Goal: Task Accomplishment & Management: Complete application form

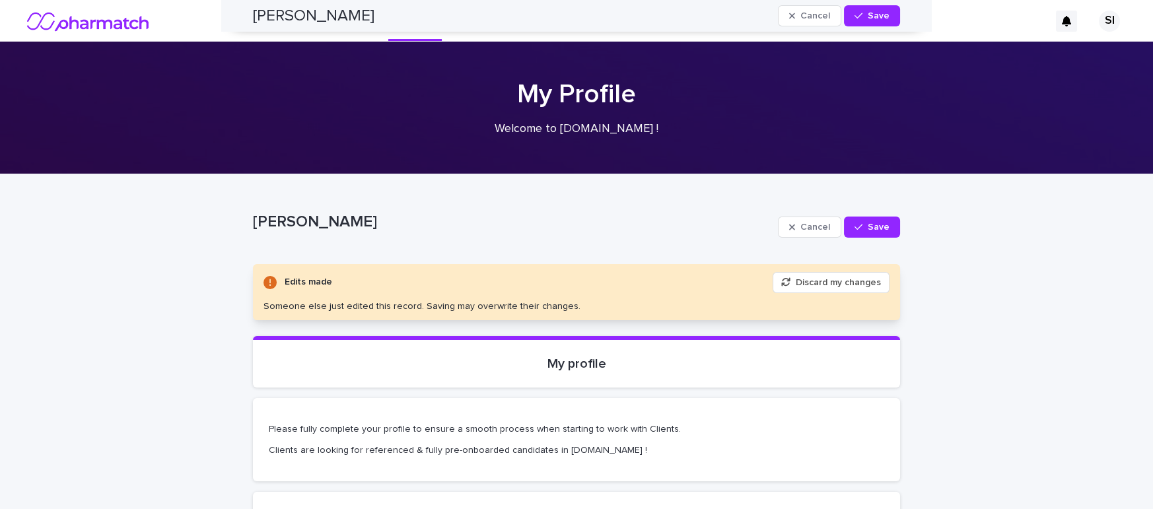
scroll to position [2031, 0]
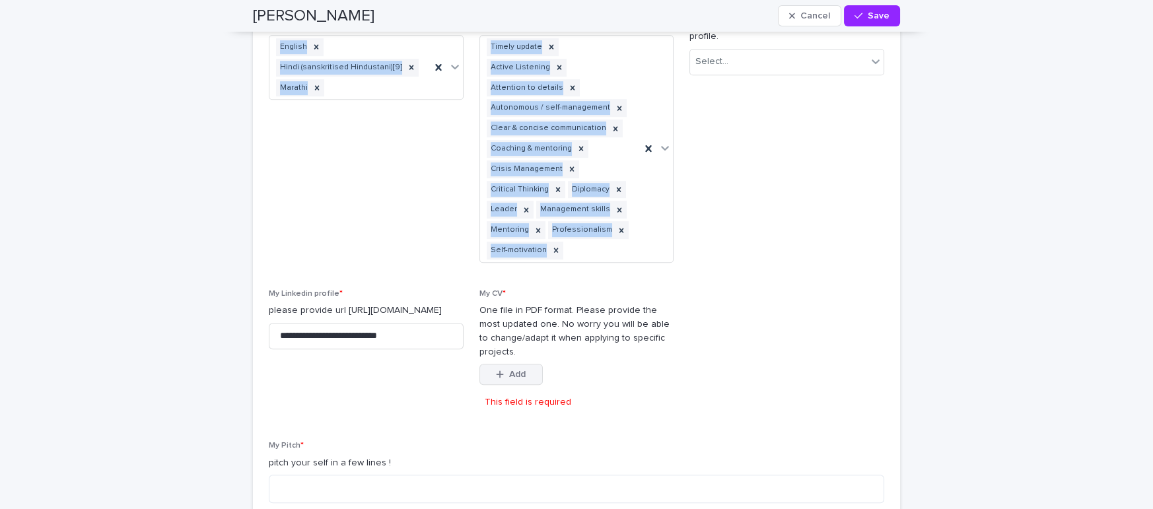
click at [498, 370] on icon "button" at bounding box center [500, 374] width 8 height 9
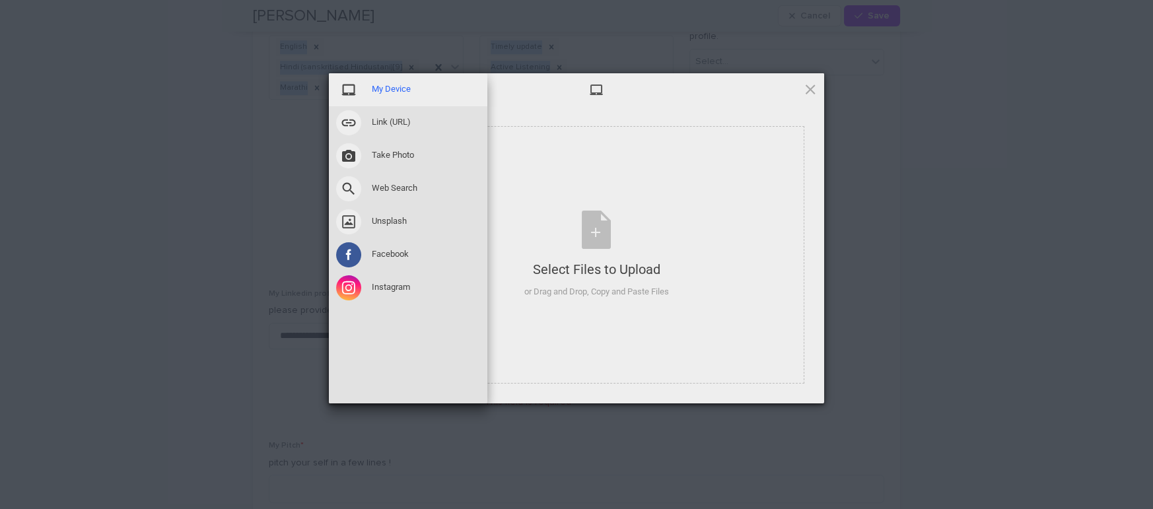
click at [399, 94] on span "My Device" at bounding box center [391, 89] width 39 height 12
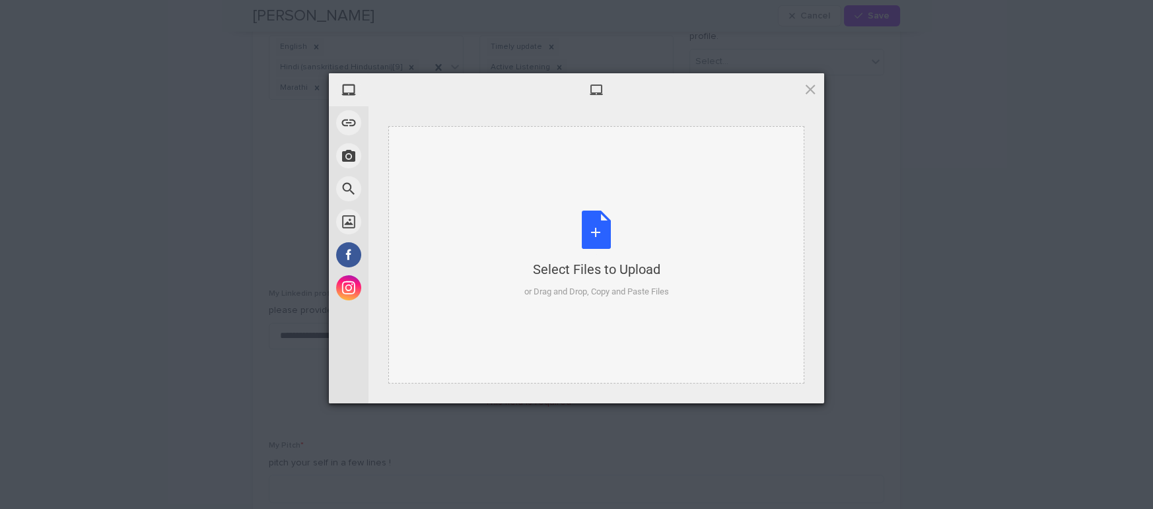
click at [588, 242] on div "Select Files to Upload or Drag and Drop, Copy and Paste Files" at bounding box center [596, 255] width 145 height 88
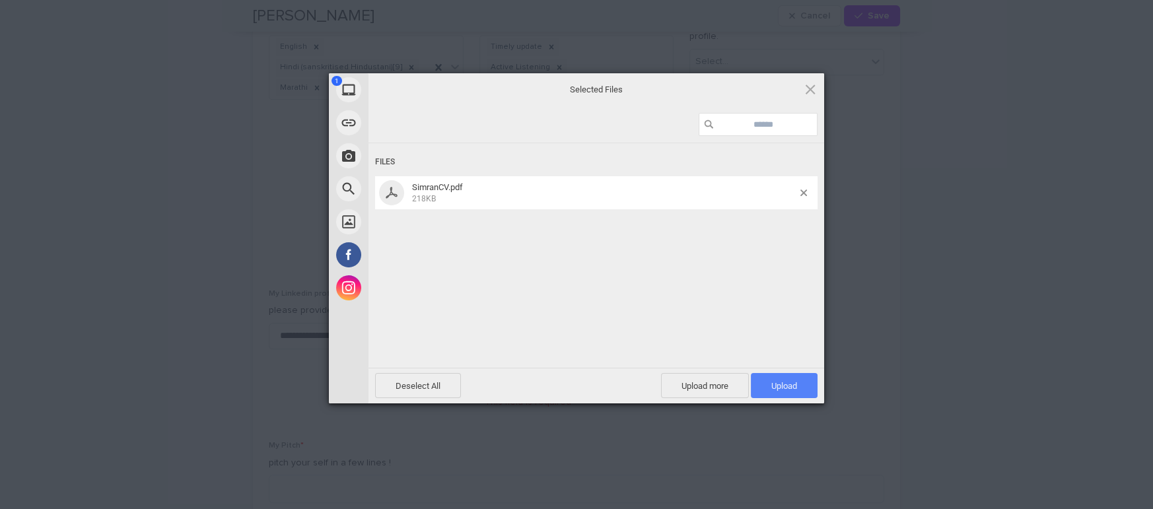
click at [789, 383] on span "Upload 1" at bounding box center [784, 386] width 26 height 10
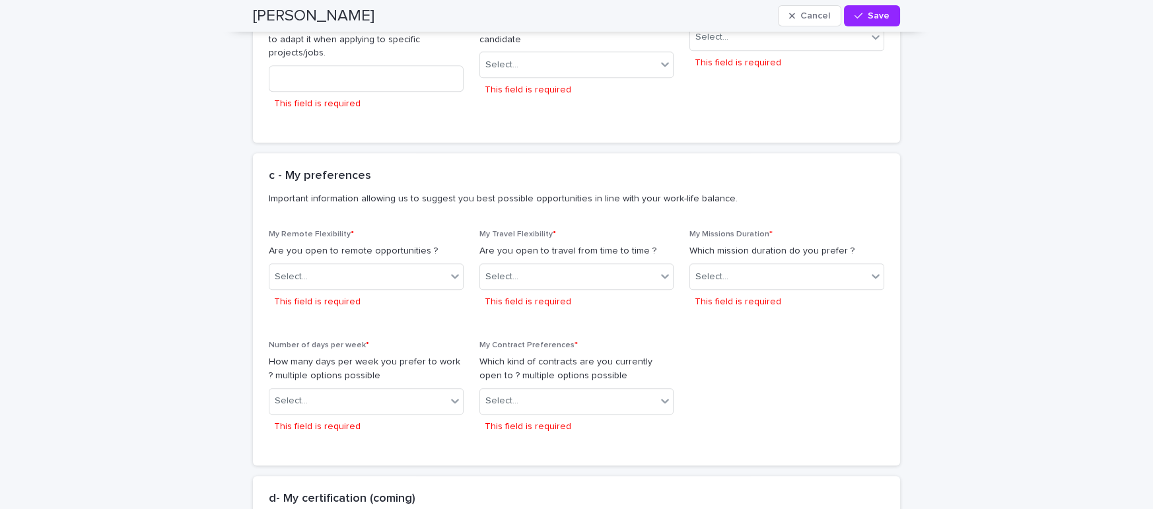
scroll to position [2631, 0]
click at [435, 267] on div "Select..." at bounding box center [357, 278] width 177 height 22
click at [402, 244] on div "Yes" at bounding box center [365, 245] width 193 height 23
click at [588, 267] on div "Select..." at bounding box center [568, 278] width 177 height 22
click at [558, 250] on div "Yes" at bounding box center [576, 245] width 193 height 23
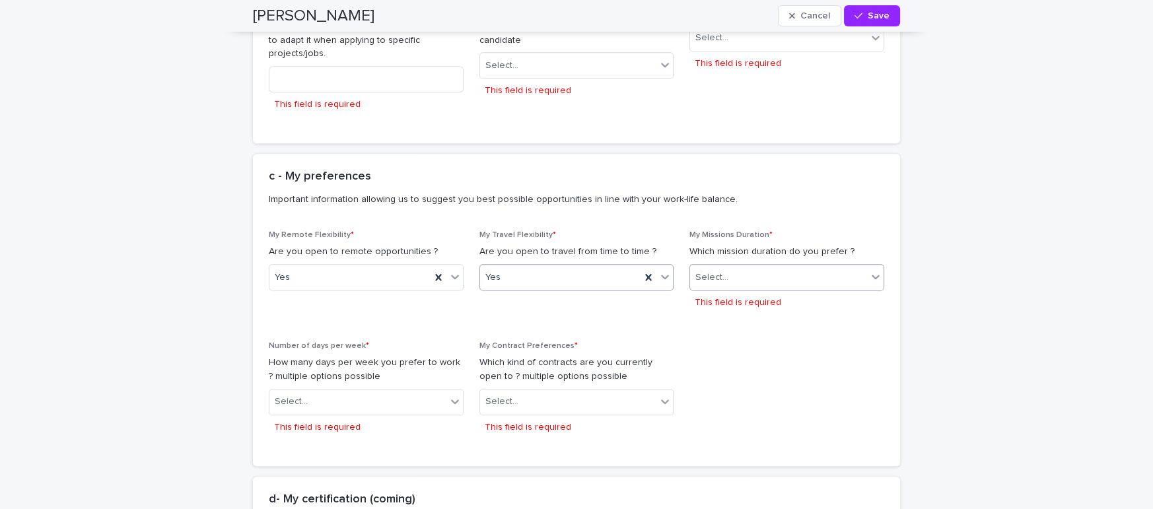
click at [788, 267] on div "Select..." at bounding box center [778, 278] width 177 height 22
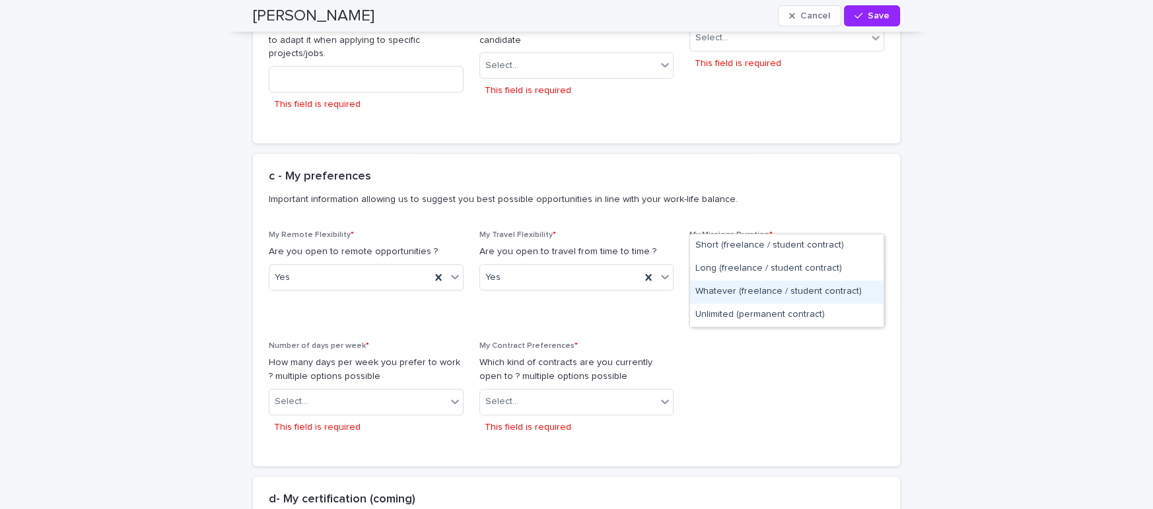
click at [724, 294] on div "Whatever (freelance / student contract)" at bounding box center [786, 292] width 193 height 23
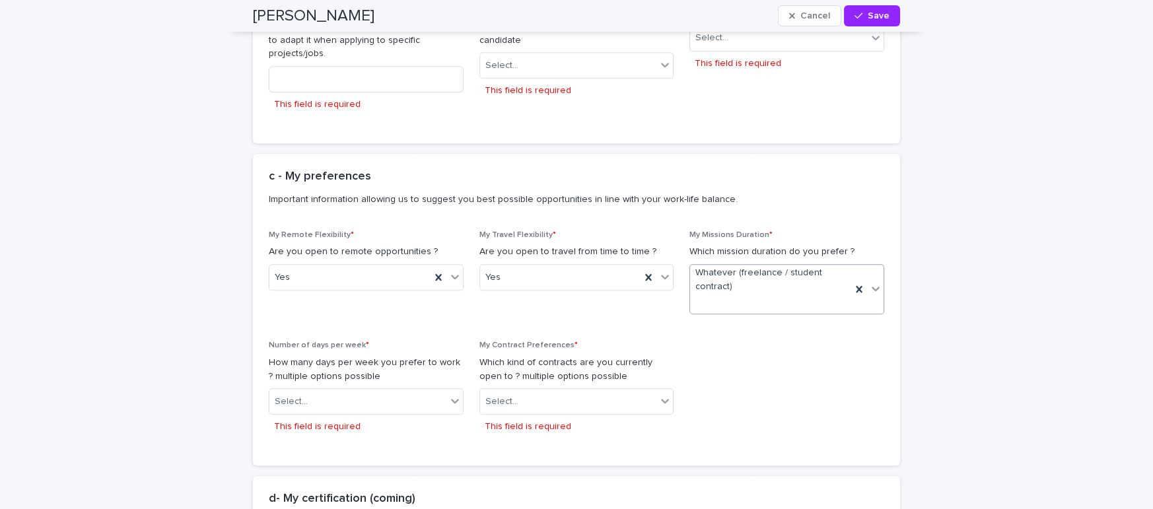
click at [873, 282] on icon at bounding box center [875, 288] width 13 height 13
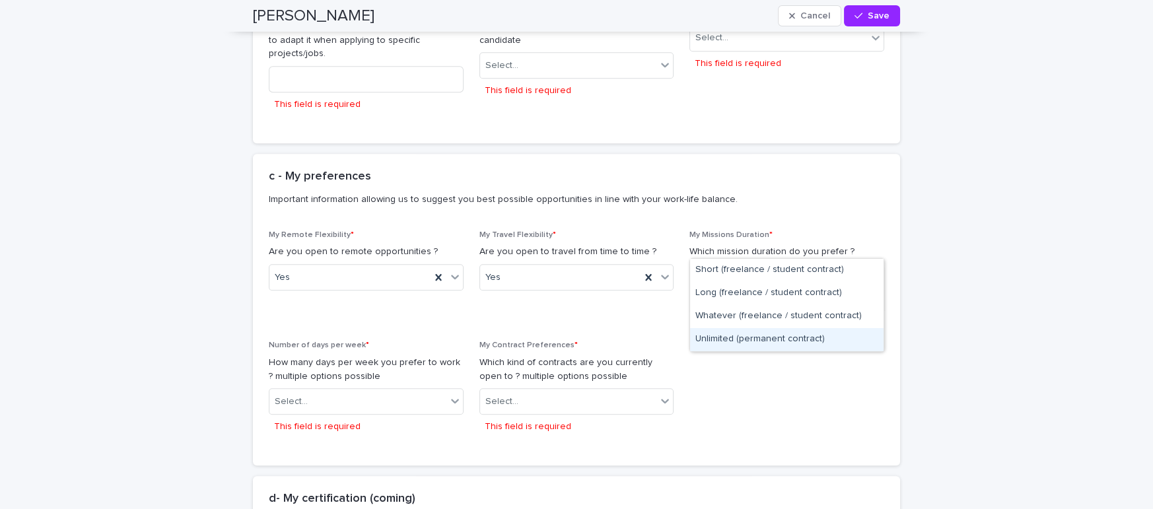
click at [782, 342] on div "Unlimited (permanent contract)" at bounding box center [786, 339] width 193 height 23
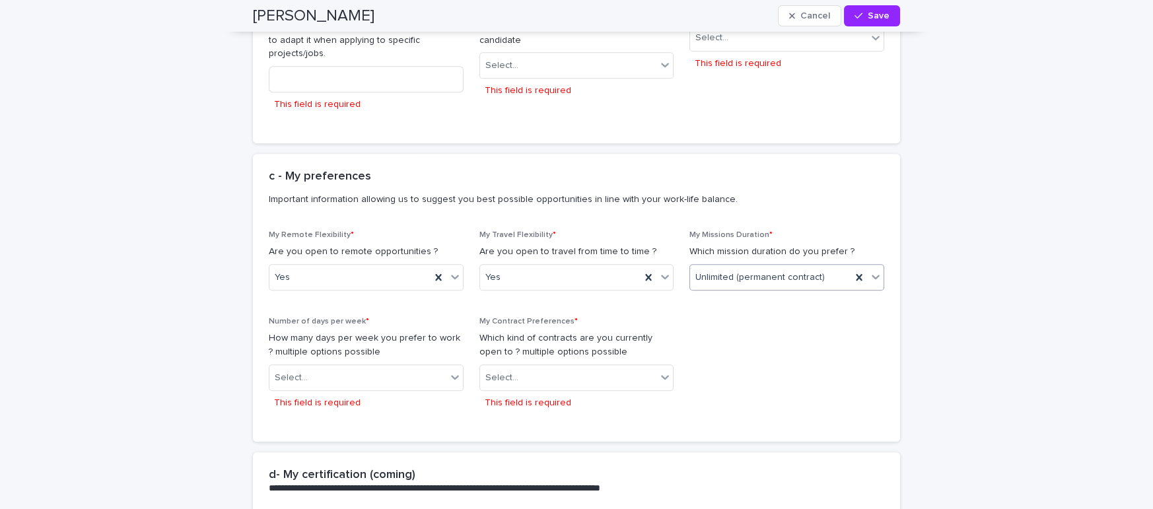
click at [874, 275] on icon at bounding box center [875, 277] width 8 height 5
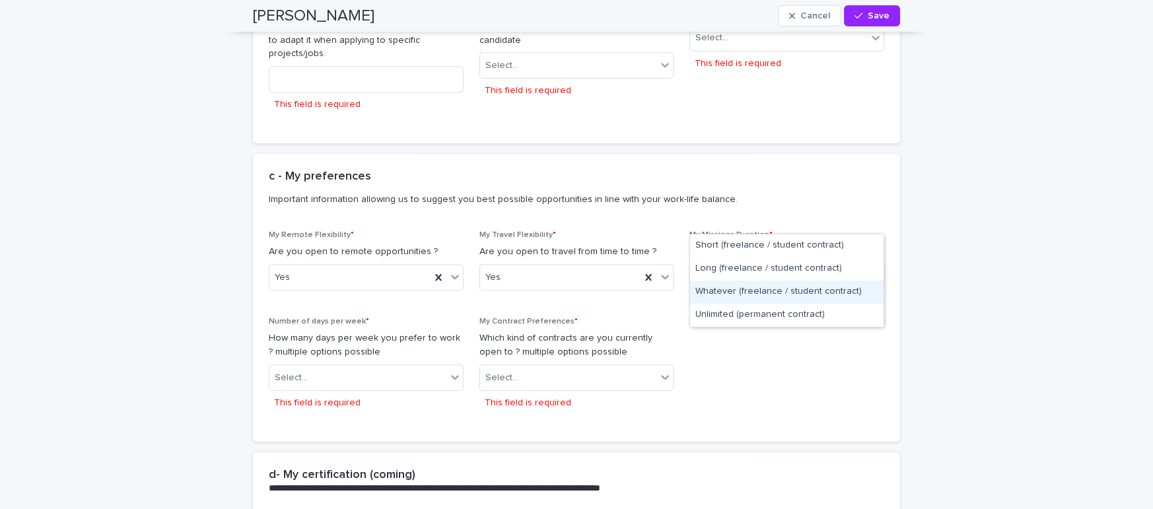
click at [751, 286] on div "Whatever (freelance / student contract)" at bounding box center [786, 292] width 193 height 23
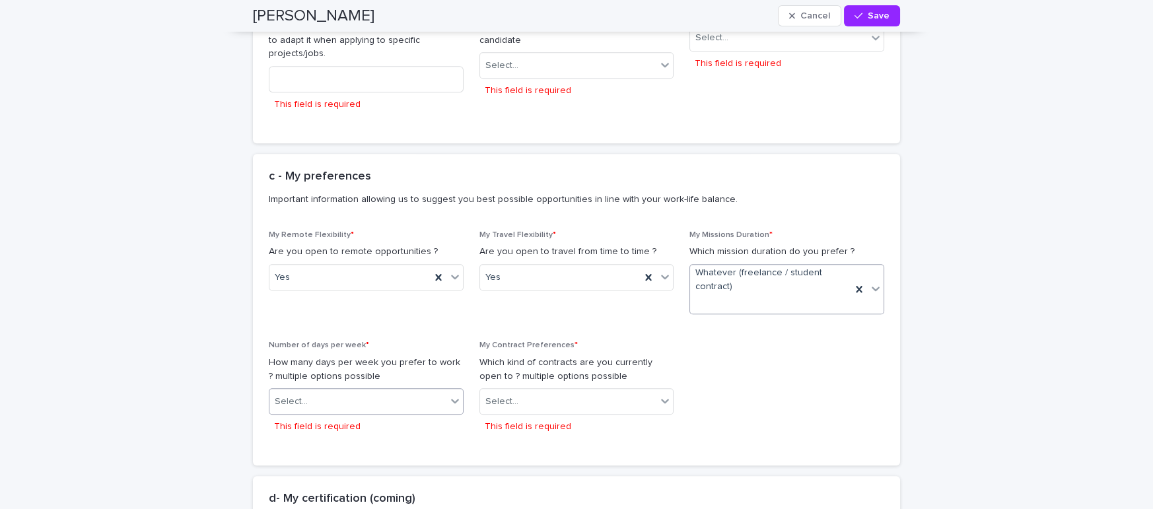
click at [437, 391] on div "Select..." at bounding box center [357, 402] width 177 height 22
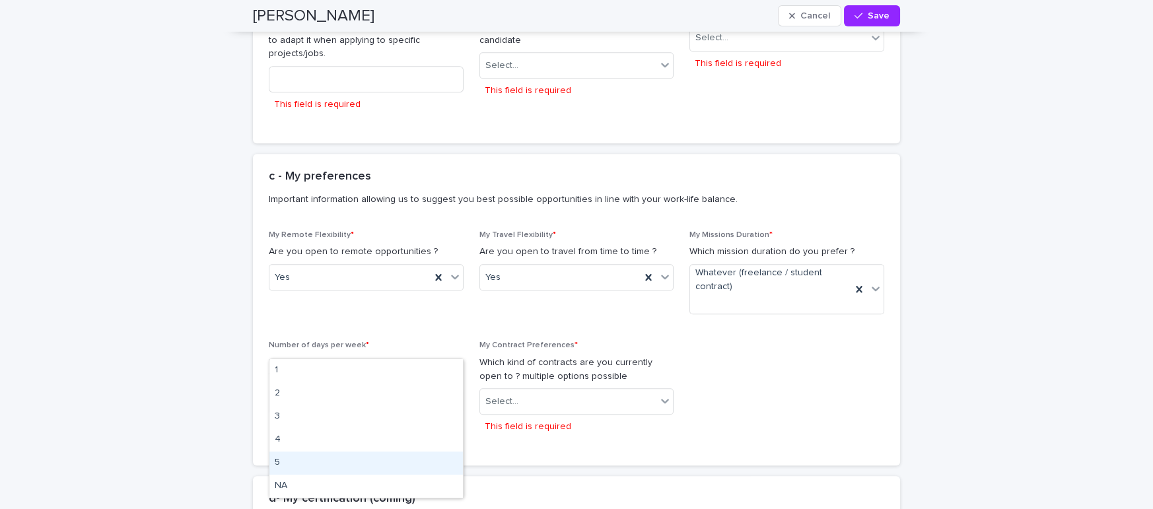
click at [361, 462] on div "5" at bounding box center [365, 463] width 193 height 23
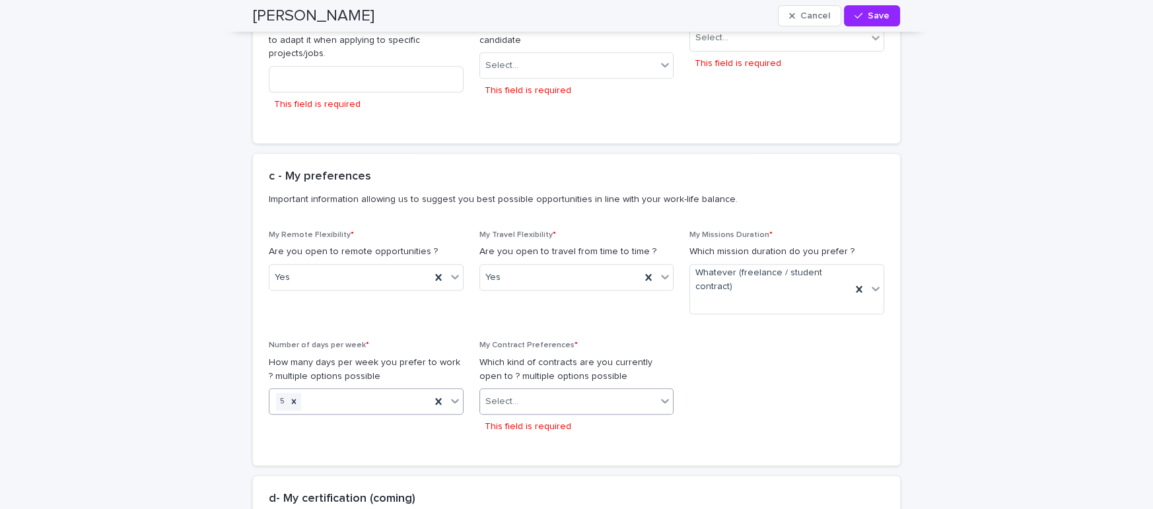
click at [613, 391] on div "Select..." at bounding box center [568, 402] width 177 height 22
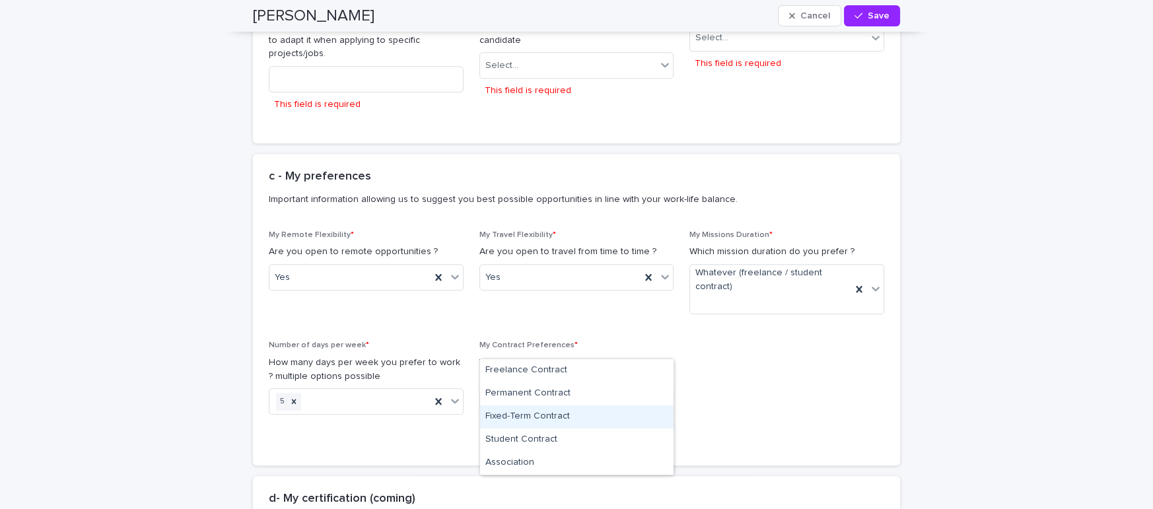
click at [565, 425] on div "Fixed-Term Contract" at bounding box center [576, 416] width 193 height 23
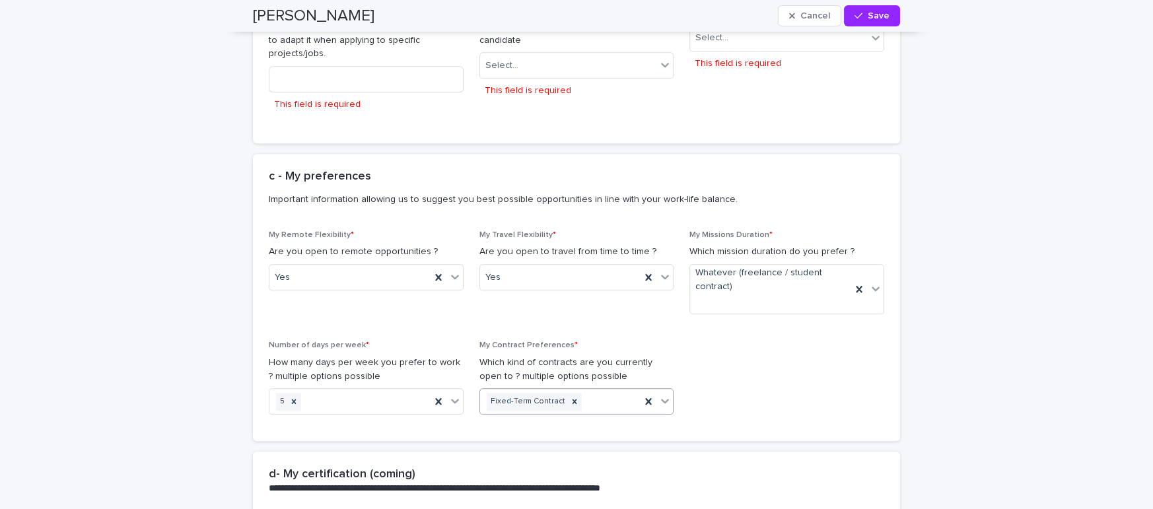
click at [670, 394] on icon at bounding box center [664, 400] width 13 height 13
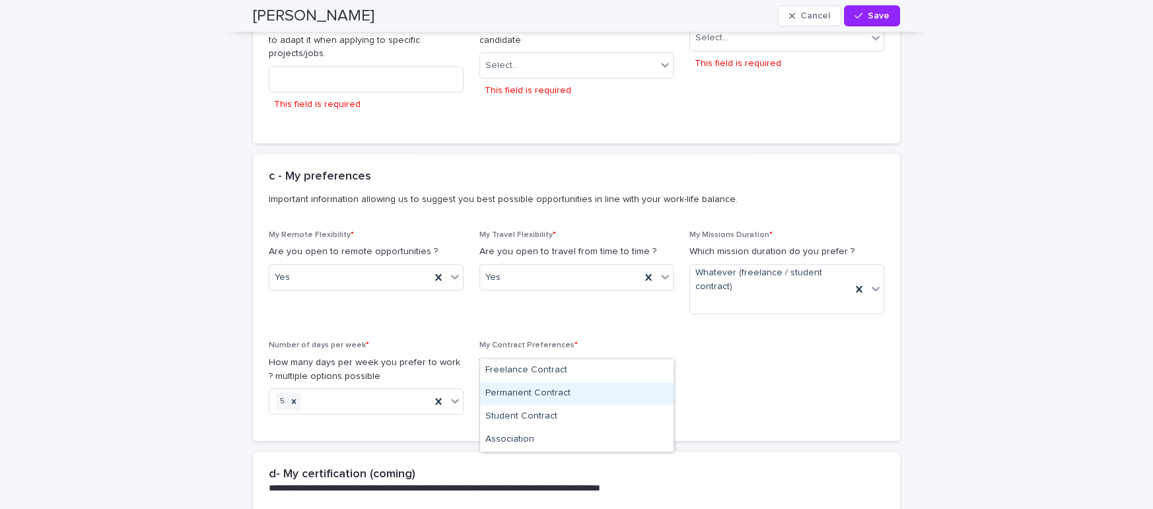
click at [582, 396] on div "Permanent Contract" at bounding box center [576, 393] width 193 height 23
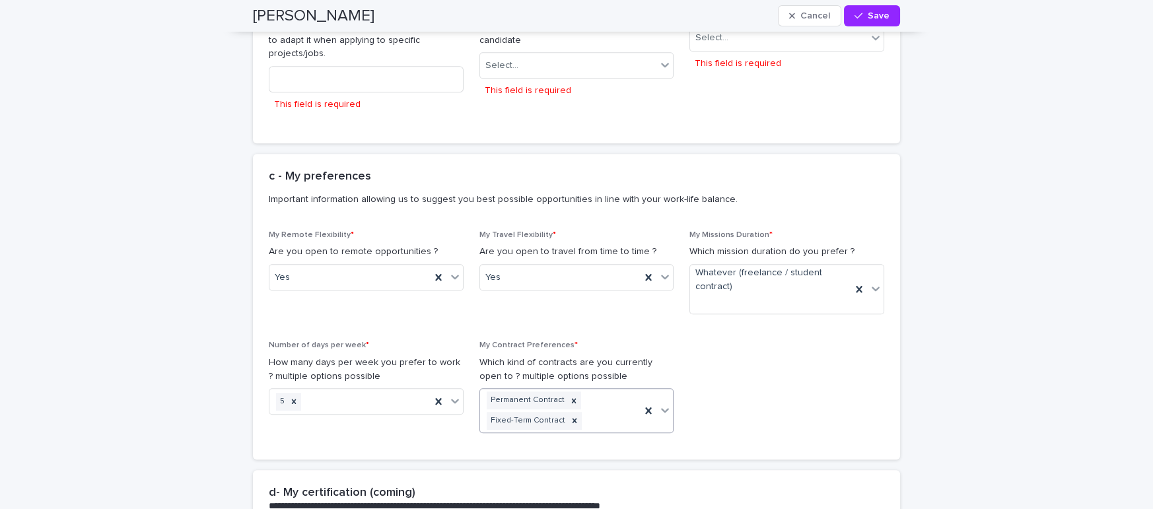
click at [666, 403] on icon at bounding box center [664, 409] width 13 height 13
click at [588, 389] on div "Freelance Contract" at bounding box center [576, 388] width 193 height 23
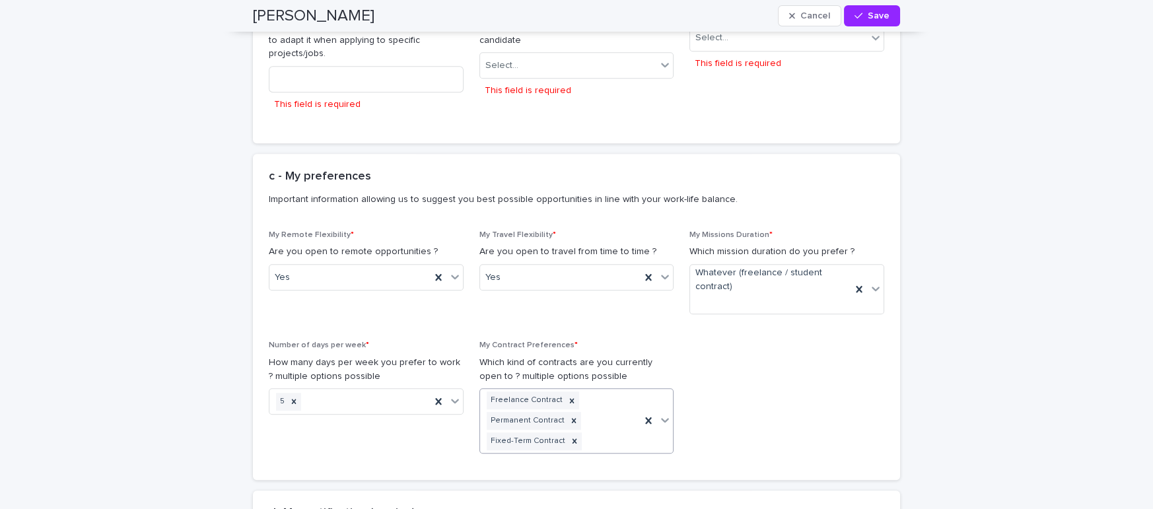
click at [664, 413] on icon at bounding box center [664, 419] width 13 height 13
click at [547, 431] on div "Association" at bounding box center [576, 432] width 193 height 23
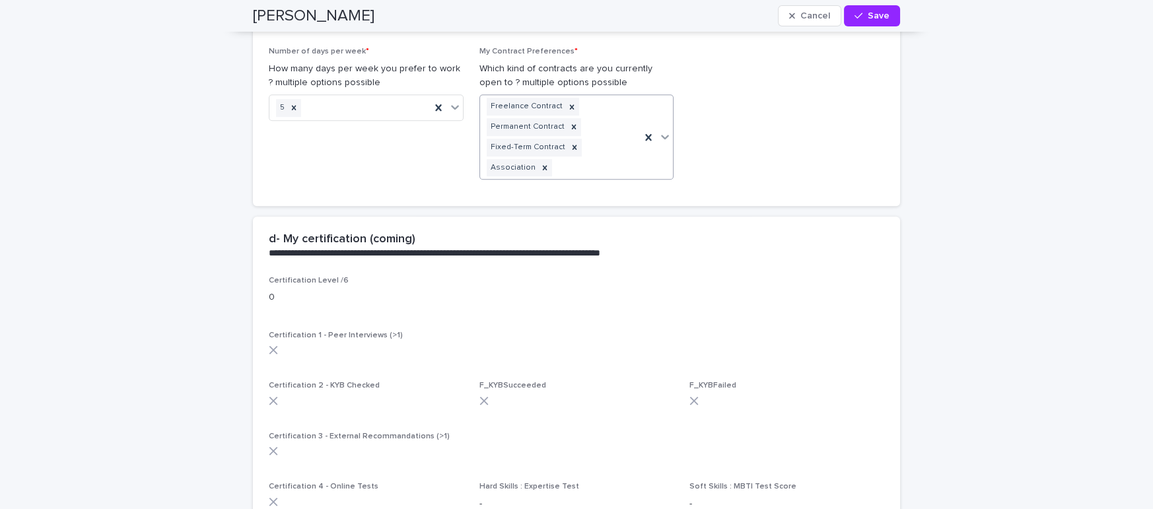
scroll to position [2925, 0]
click at [353, 287] on div "0" at bounding box center [576, 295] width 615 height 17
click at [366, 331] on span "Certification 1 - Peer Interviews (>1)" at bounding box center [336, 335] width 134 height 8
click at [275, 345] on icon at bounding box center [273, 349] width 9 height 9
click at [320, 331] on span "Certification 1 - Peer Interviews (>1)" at bounding box center [336, 335] width 134 height 8
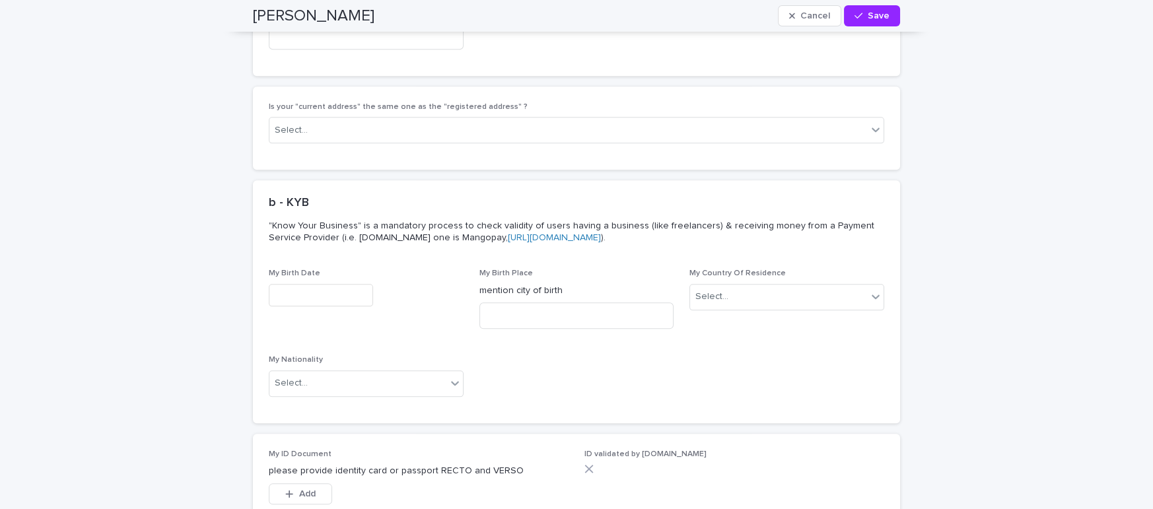
scroll to position [4197, 0]
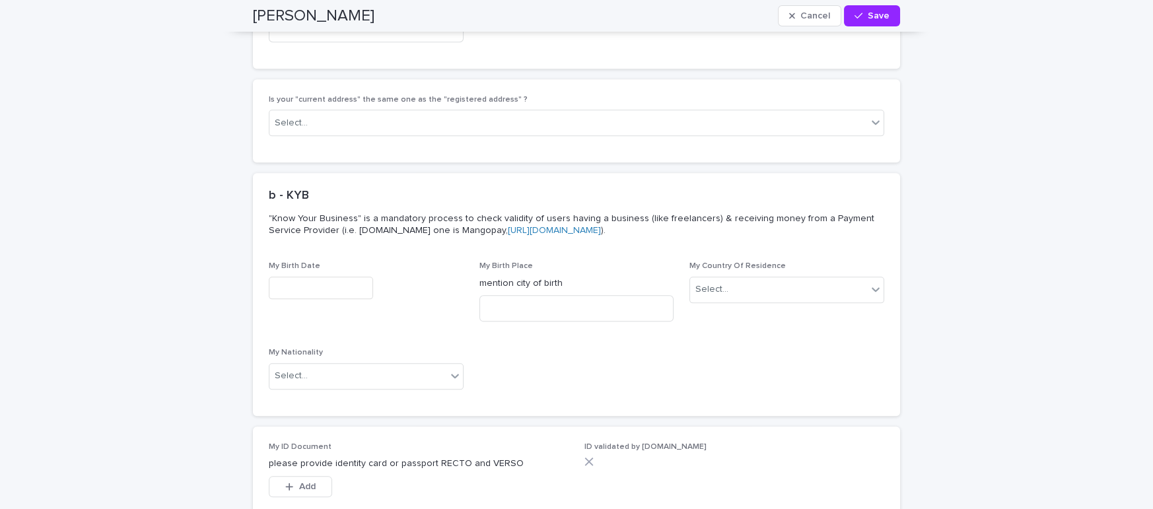
click at [358, 277] on input "text" at bounding box center [321, 288] width 104 height 23
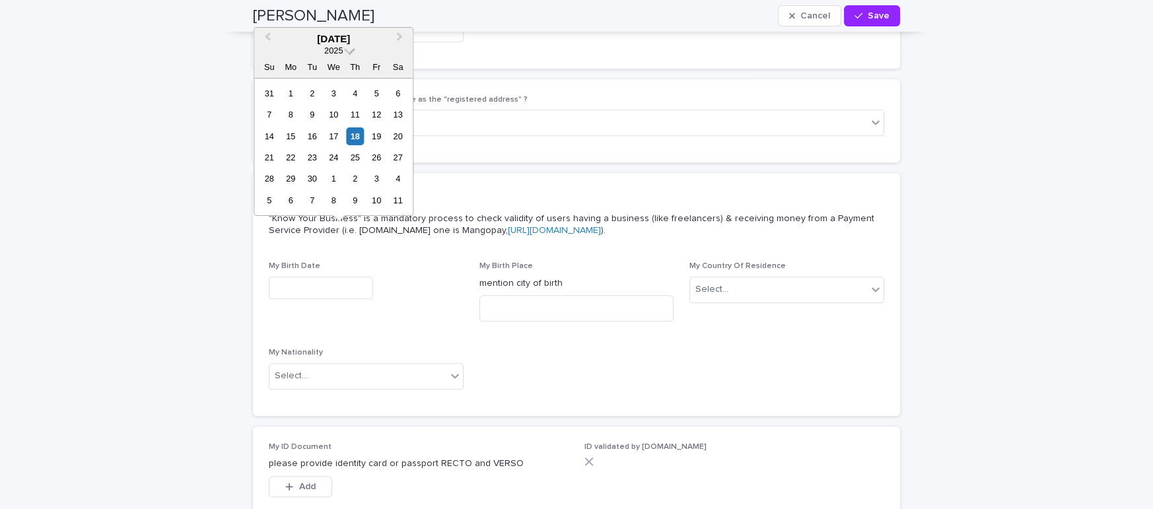
click at [342, 48] on span "2025" at bounding box center [333, 51] width 18 height 10
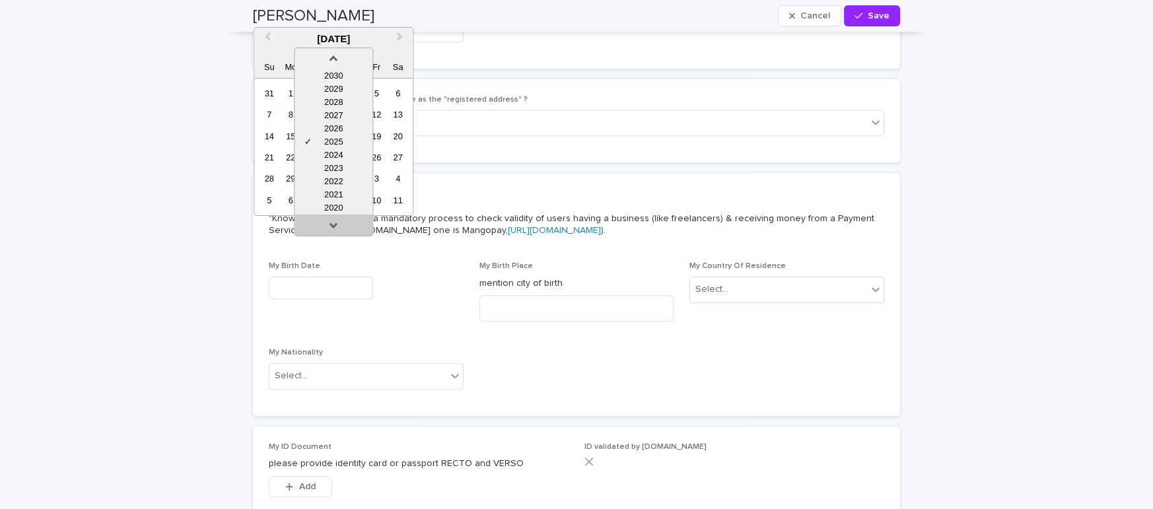
click at [332, 221] on link at bounding box center [333, 227] width 21 height 21
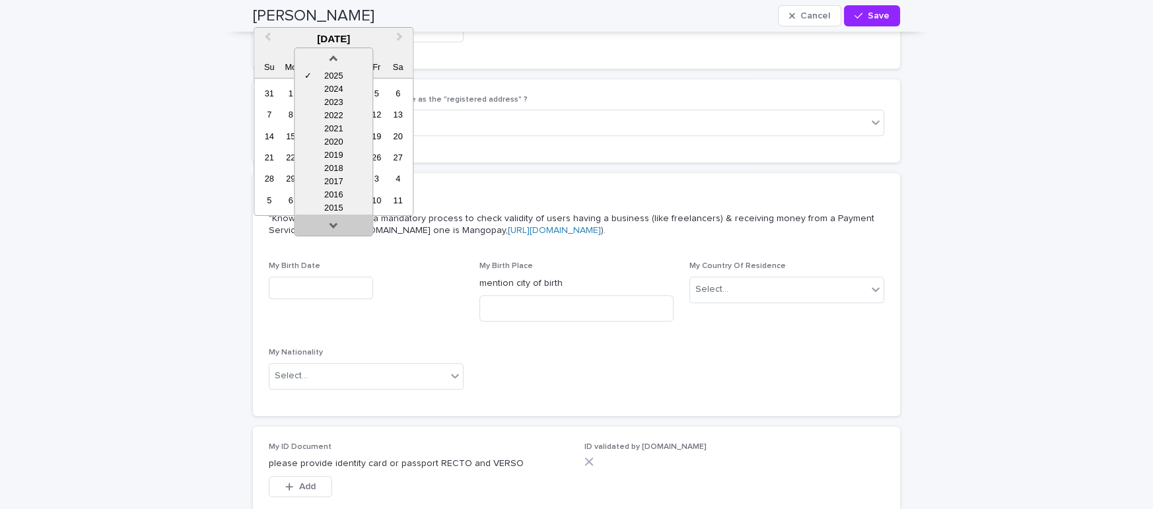
click at [332, 221] on link at bounding box center [333, 227] width 21 height 21
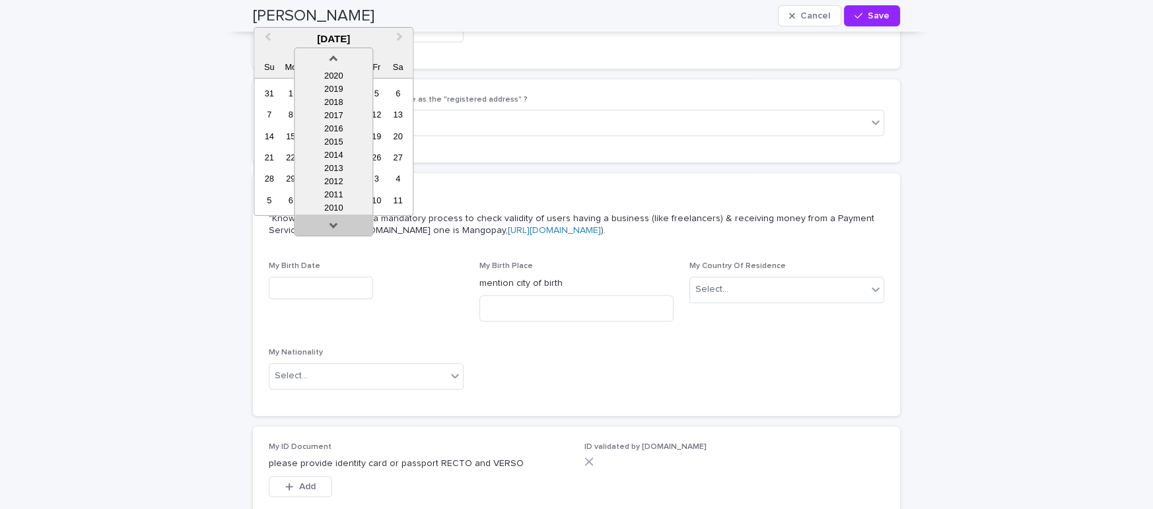
click at [332, 221] on link at bounding box center [333, 227] width 21 height 21
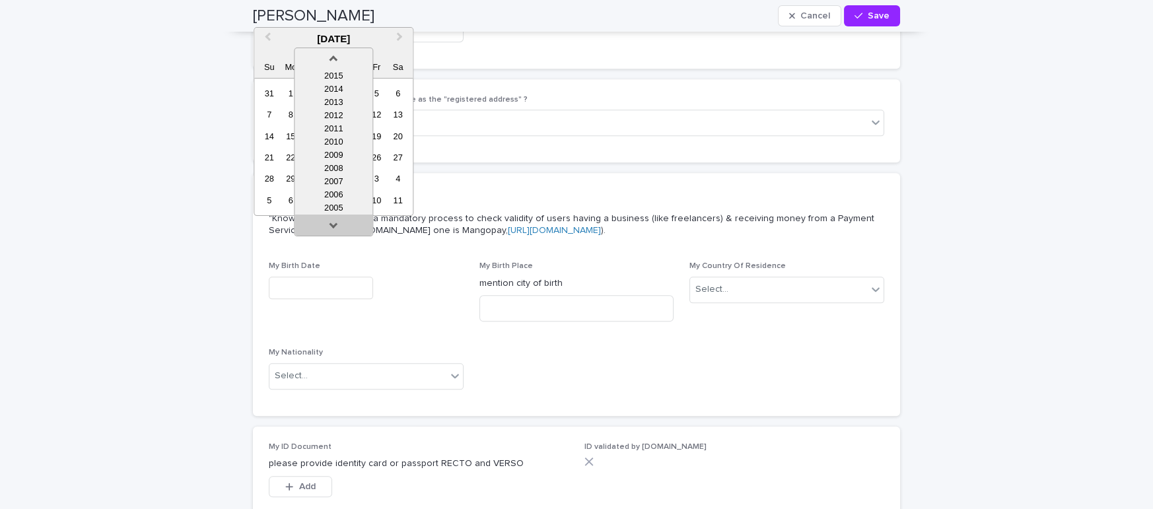
click at [332, 221] on link at bounding box center [333, 227] width 21 height 21
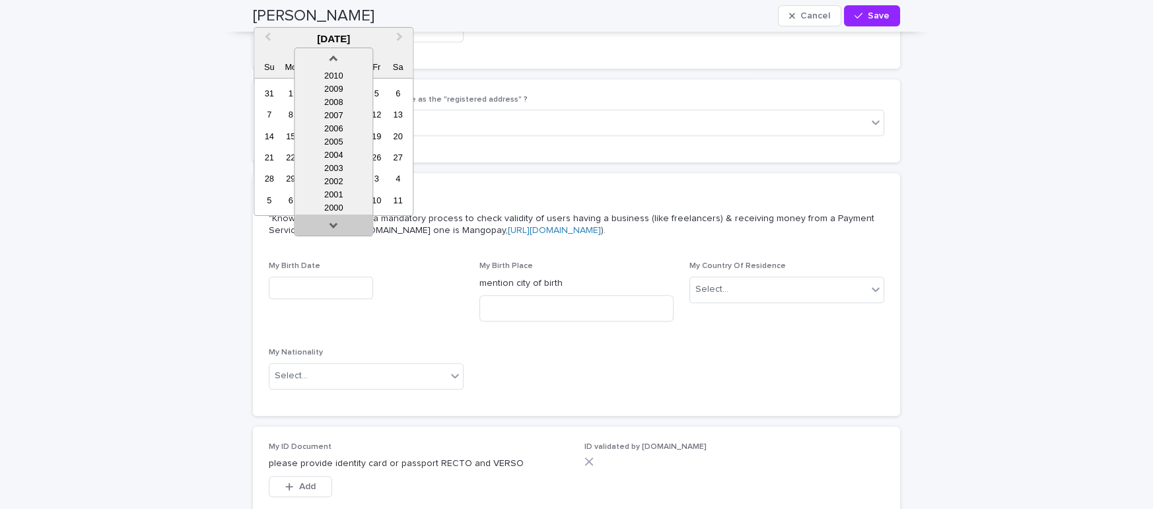
click at [332, 221] on link at bounding box center [333, 227] width 21 height 21
click at [340, 197] on div "1997" at bounding box center [333, 194] width 78 height 13
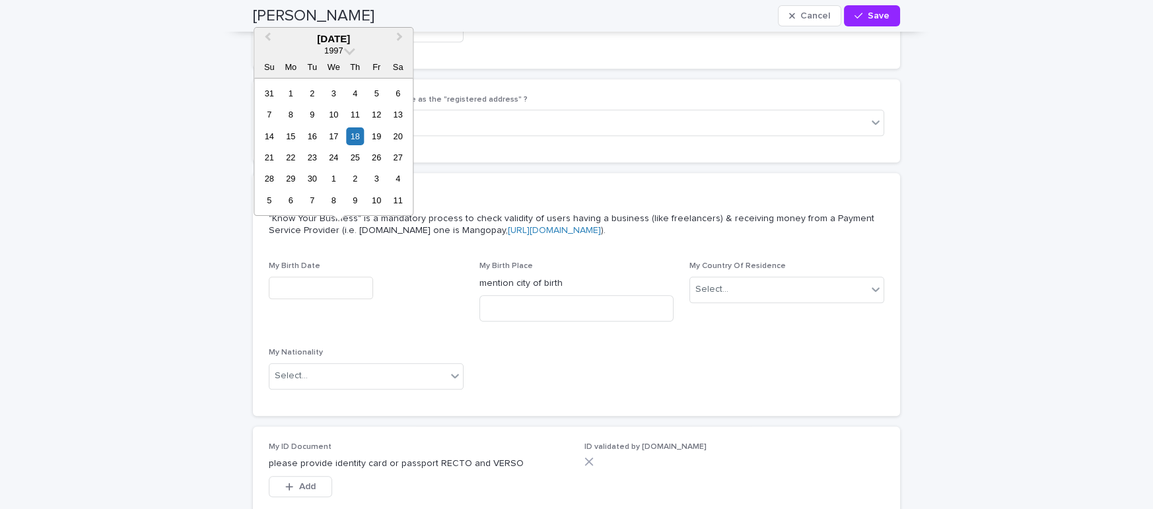
click at [308, 38] on div "September 1997" at bounding box center [333, 39] width 158 height 12
click at [267, 32] on span "Previous Month" at bounding box center [267, 39] width 0 height 18
click at [399, 36] on span "Next Month" at bounding box center [399, 39] width 0 height 18
click at [266, 151] on div "17" at bounding box center [269, 158] width 18 height 18
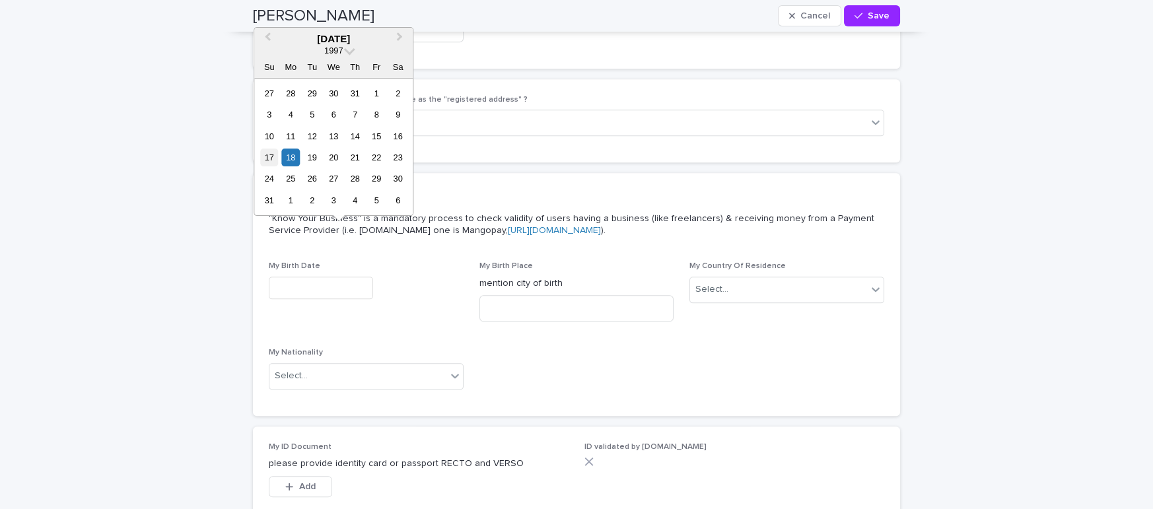
type input "**********"
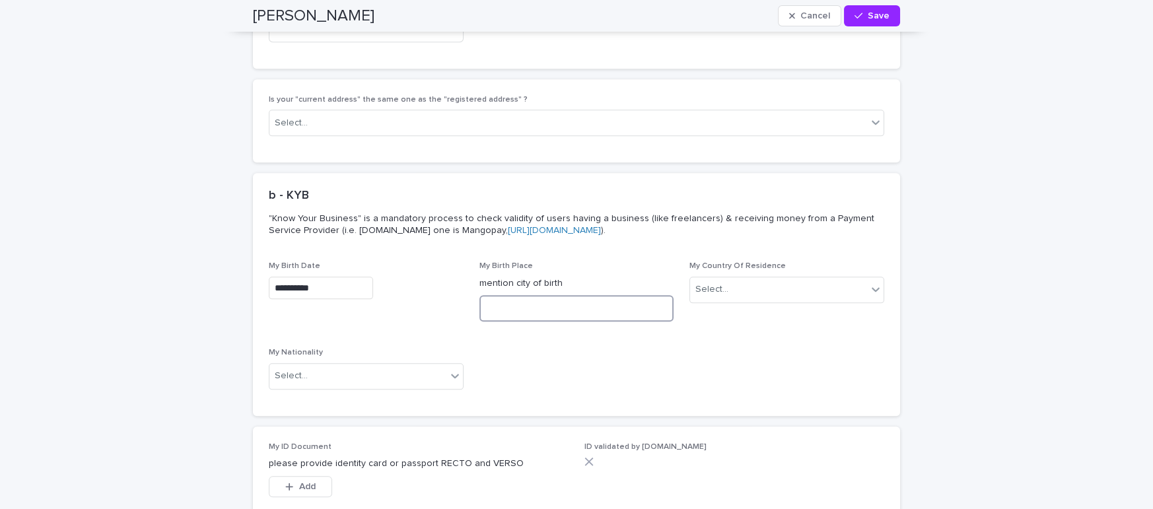
click at [524, 295] on input at bounding box center [576, 308] width 195 height 26
type input "******"
click at [747, 261] on div "My Country Of Residence Select..." at bounding box center [786, 286] width 195 height 51
click at [759, 279] on div "Select..." at bounding box center [778, 290] width 177 height 22
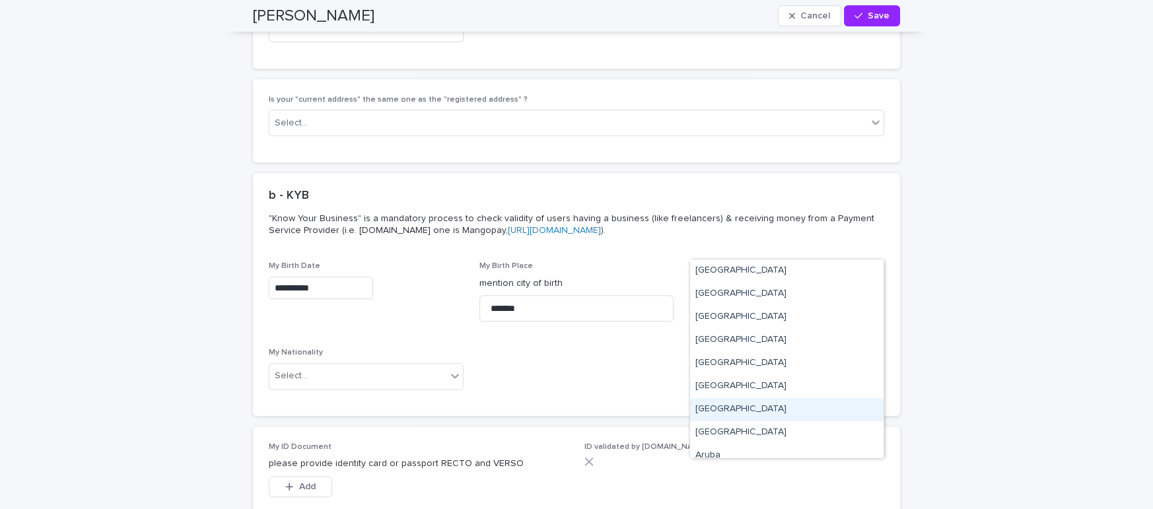
type input "*"
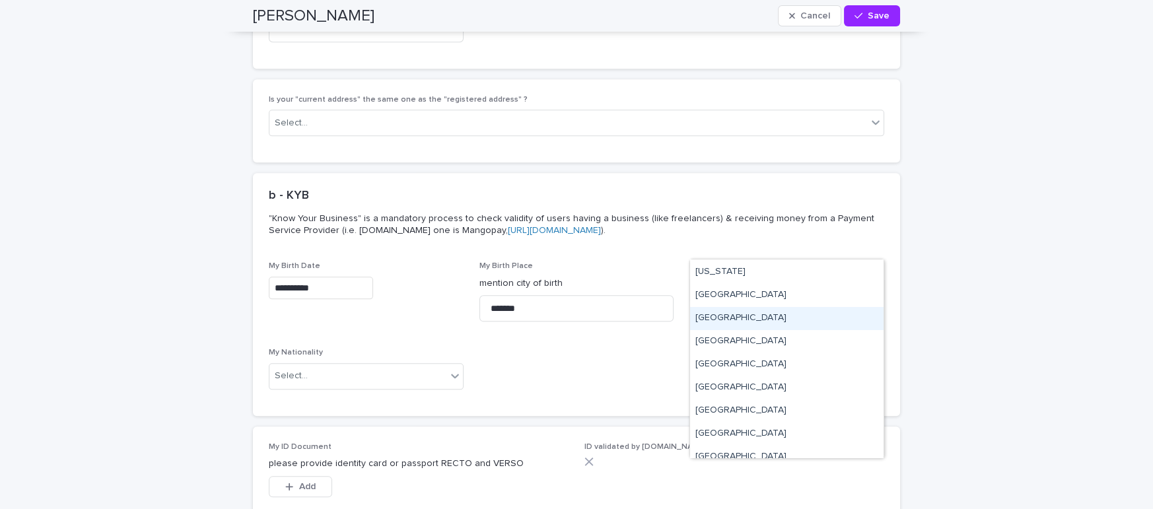
scroll to position [962, 0]
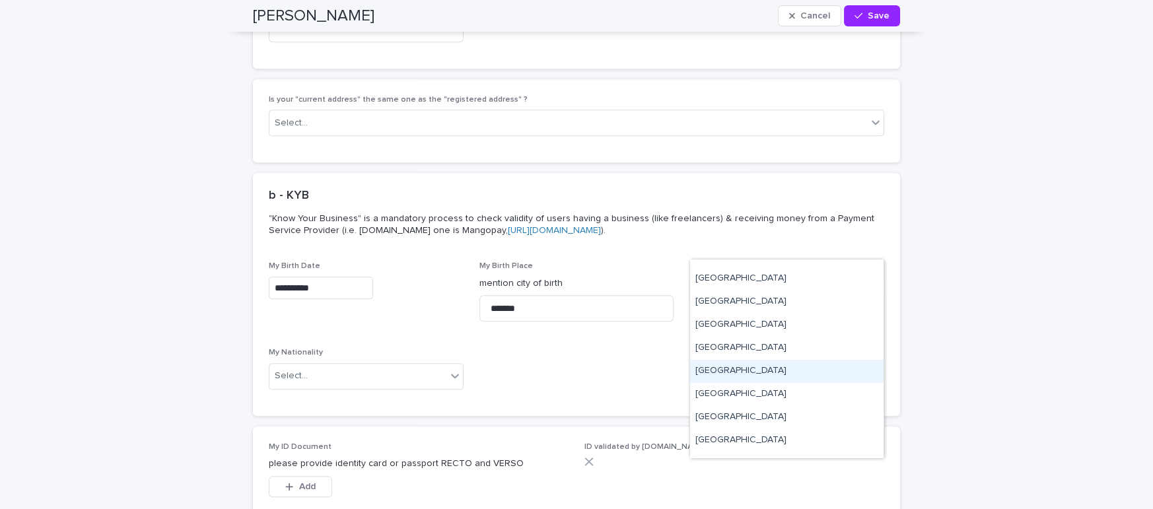
click at [721, 365] on div "India" at bounding box center [786, 371] width 193 height 23
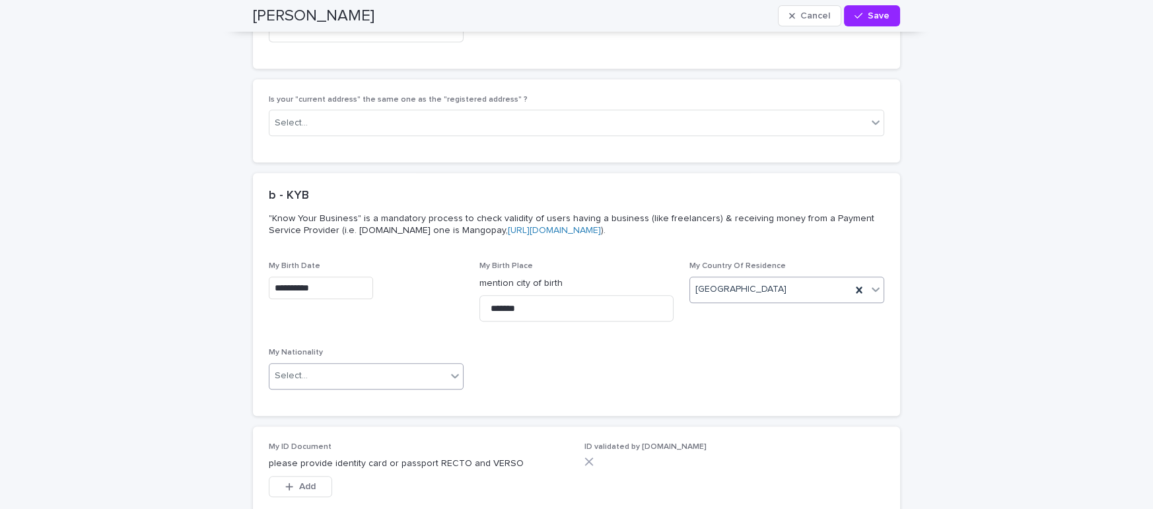
click at [294, 369] on div "Select..." at bounding box center [291, 376] width 33 height 14
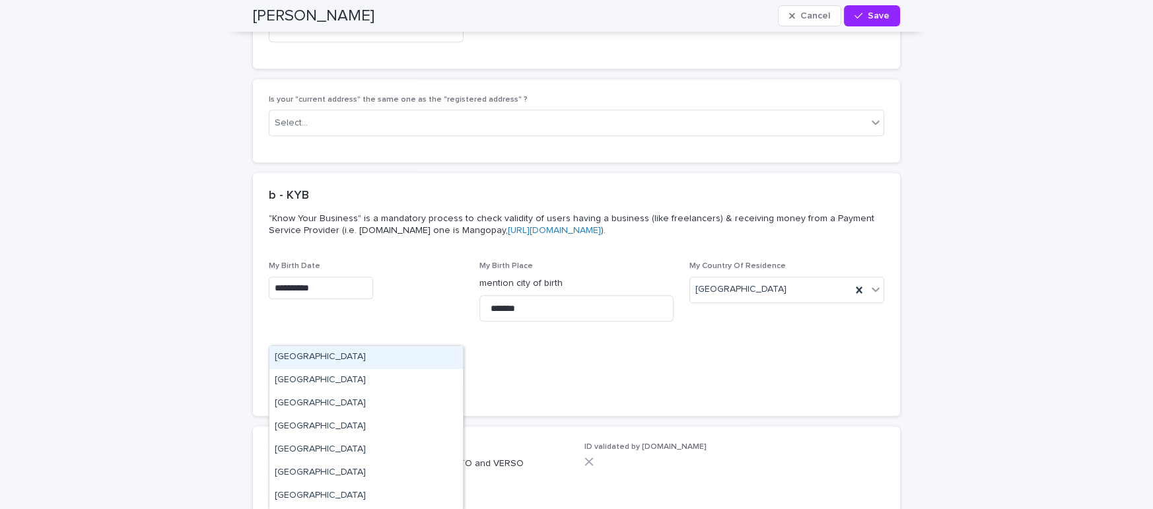
type input "*"
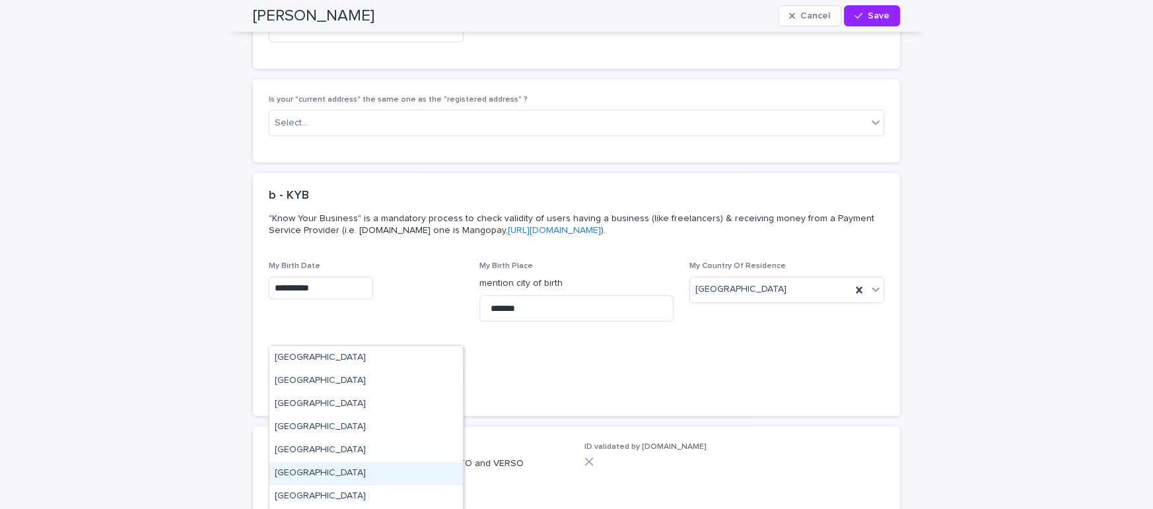
scroll to position [1015, 0]
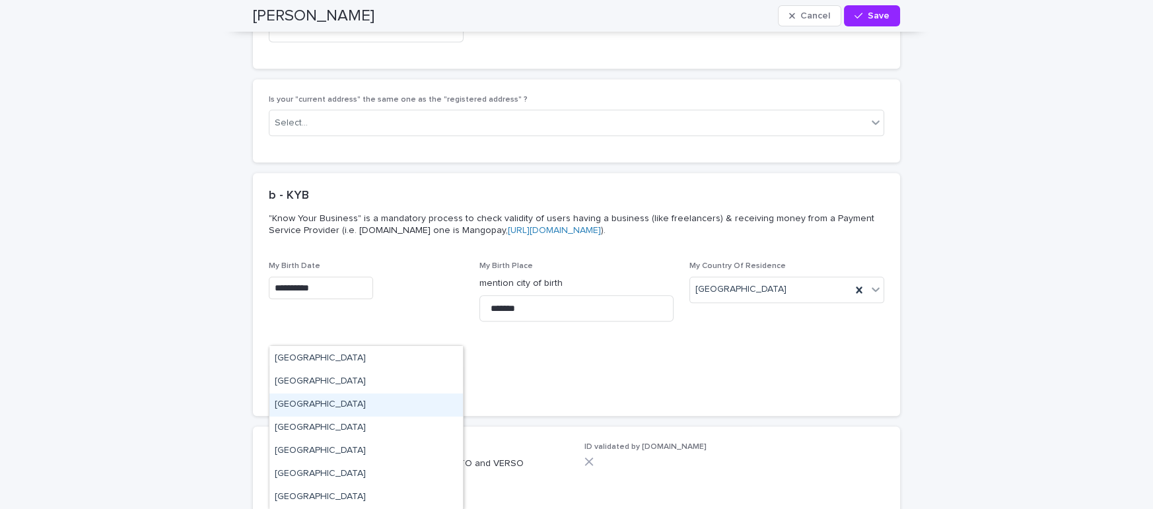
click at [277, 402] on div "India" at bounding box center [365, 404] width 193 height 23
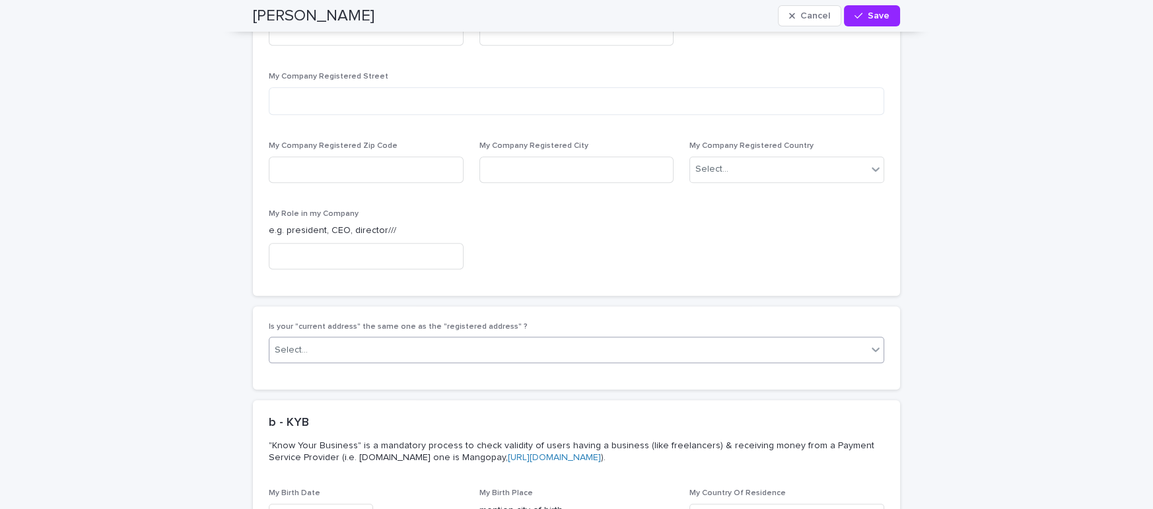
scroll to position [3965, 0]
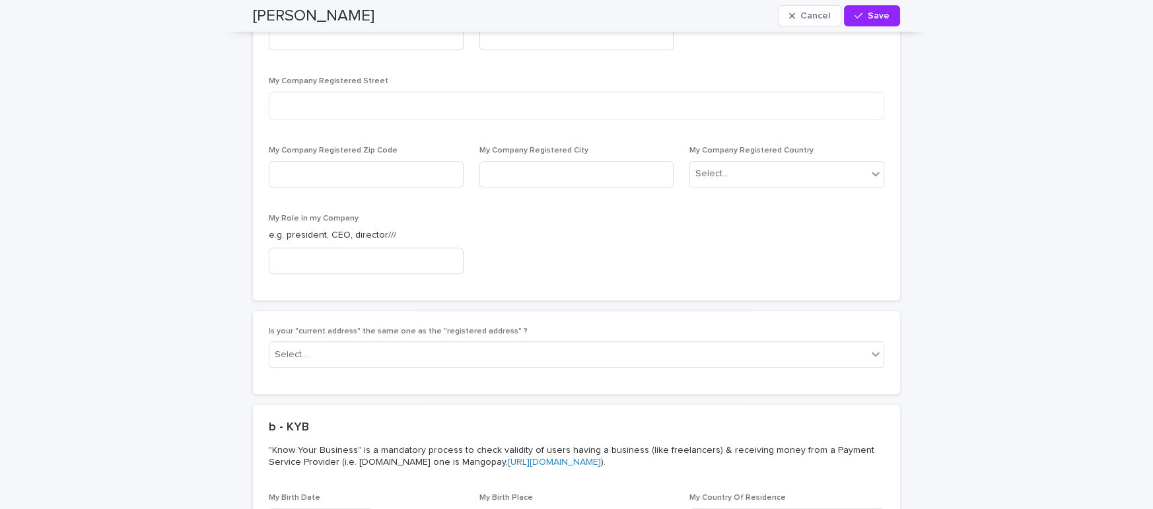
click at [429, 327] on div "Is your "current address" the same one as the "registered address" ? Select..." at bounding box center [576, 352] width 615 height 51
click at [435, 344] on div "Select..." at bounding box center [567, 355] width 597 height 22
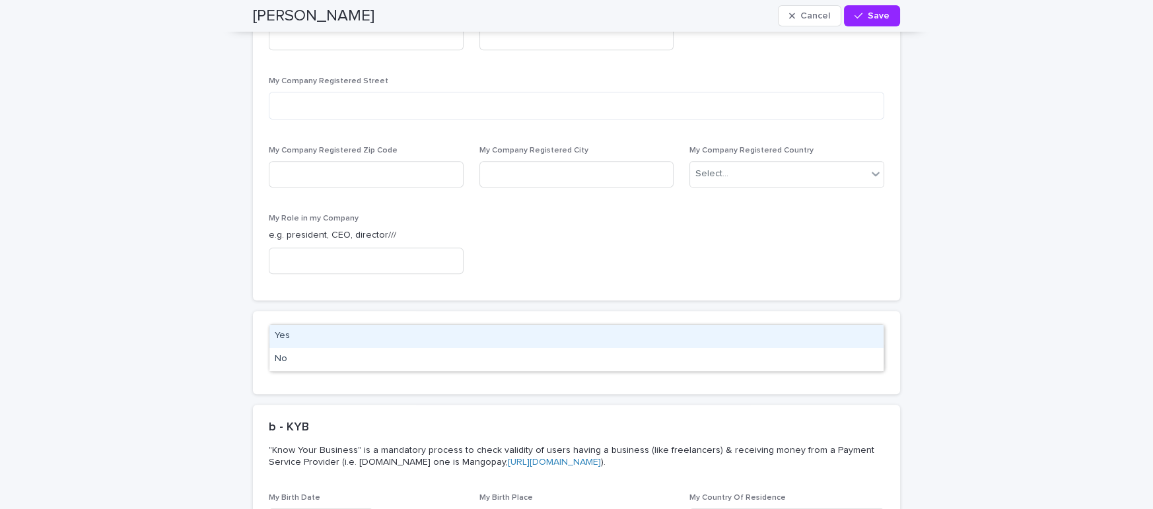
click at [393, 341] on div "Yes" at bounding box center [576, 336] width 614 height 23
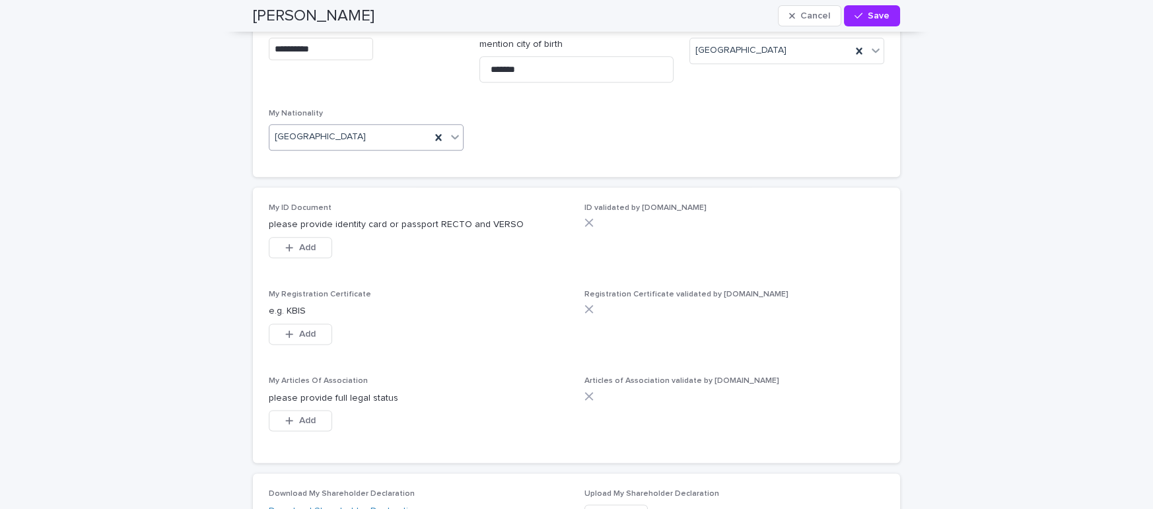
scroll to position [4436, 0]
click at [312, 243] on span "Add" at bounding box center [307, 247] width 17 height 9
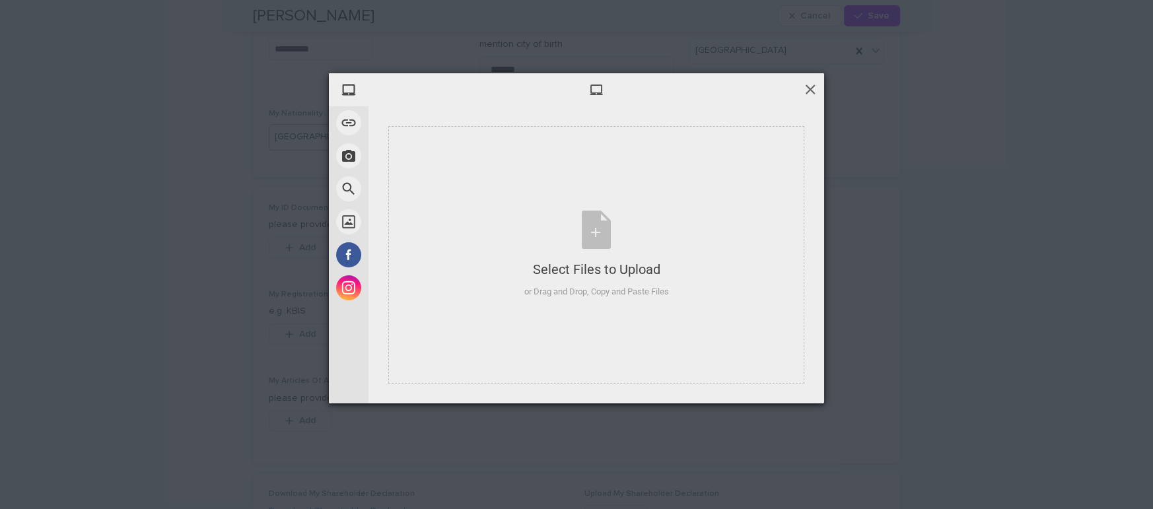
click at [812, 90] on span at bounding box center [810, 89] width 15 height 15
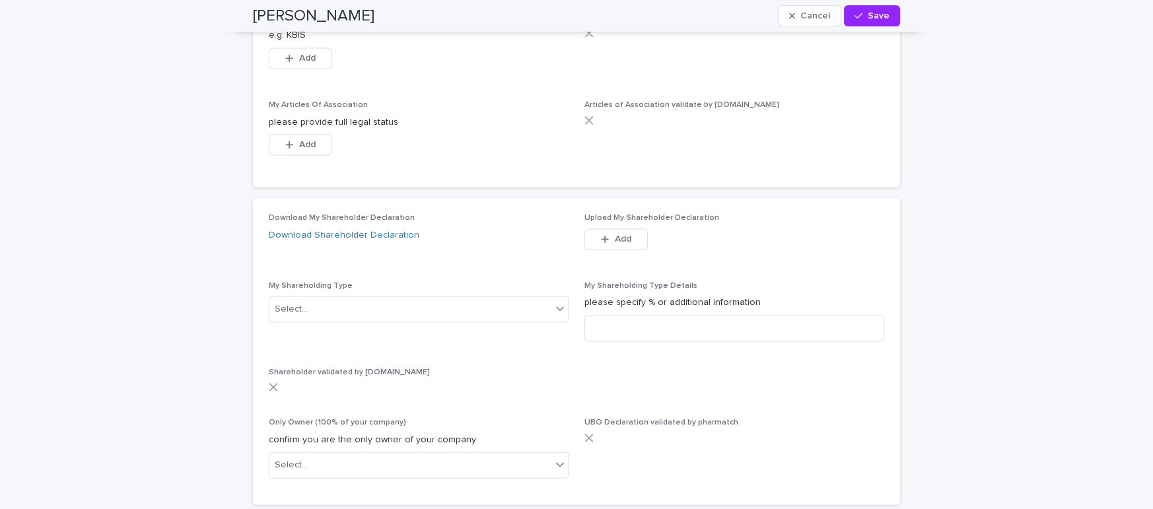
scroll to position [4713, 0]
click at [376, 230] on link "Download Shareholder Declaration" at bounding box center [344, 234] width 151 height 9
click at [326, 298] on div "Select..." at bounding box center [410, 309] width 282 height 22
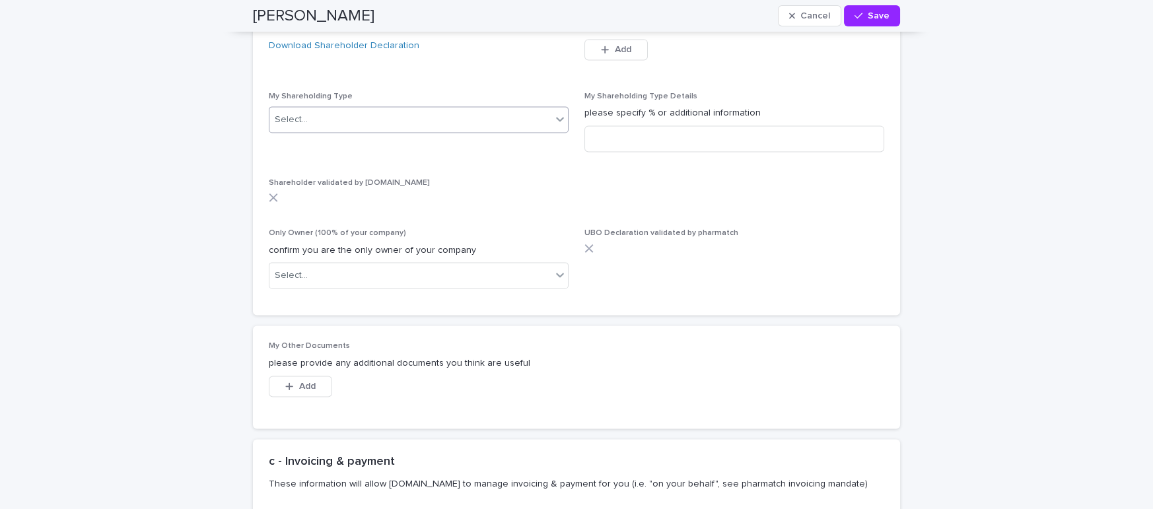
scroll to position [4911, 0]
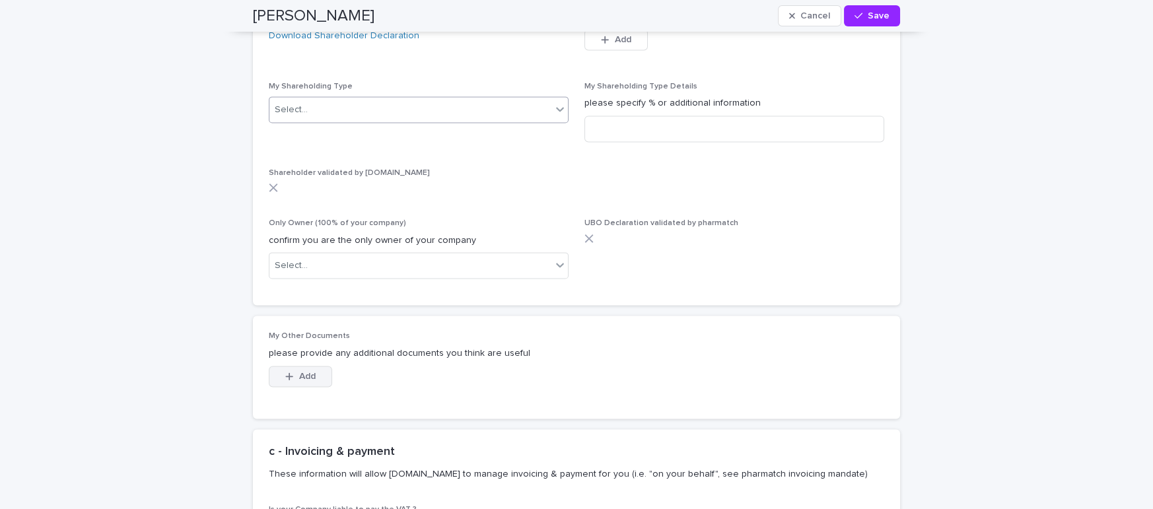
click at [305, 372] on span "Add" at bounding box center [307, 376] width 17 height 9
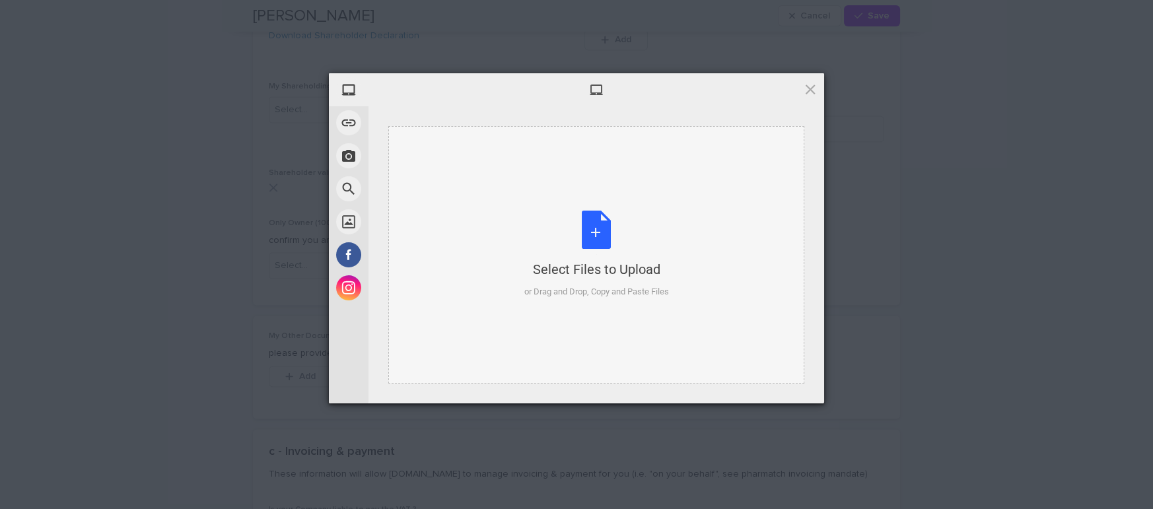
click at [591, 232] on div "Select Files to Upload or Drag and Drop, Copy and Paste Files" at bounding box center [596, 255] width 145 height 88
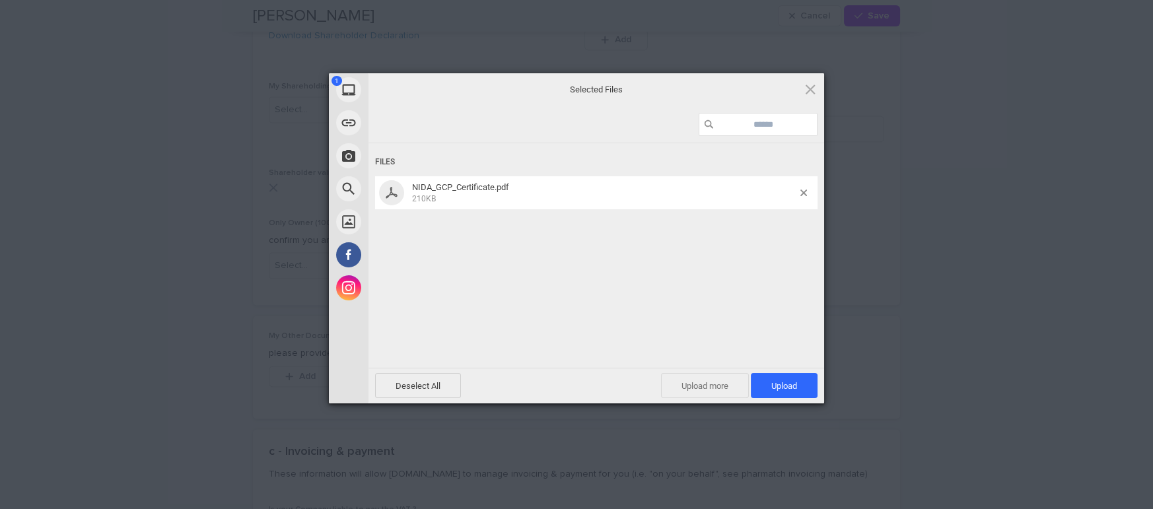
click at [691, 386] on span "Upload more" at bounding box center [705, 385] width 88 height 25
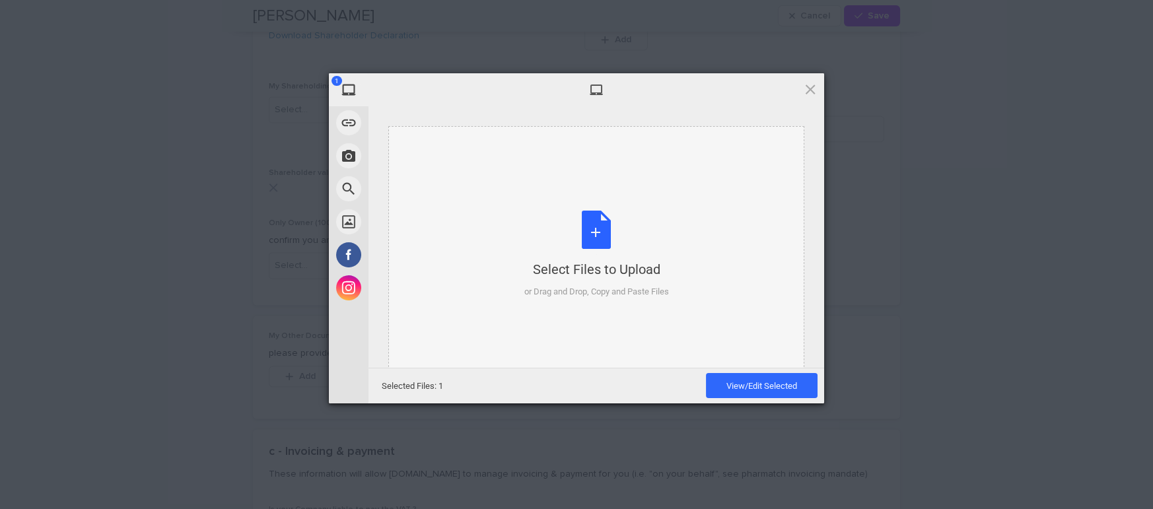
click at [574, 238] on div "Select Files to Upload or Drag and Drop, Copy and Paste Files" at bounding box center [596, 255] width 145 height 88
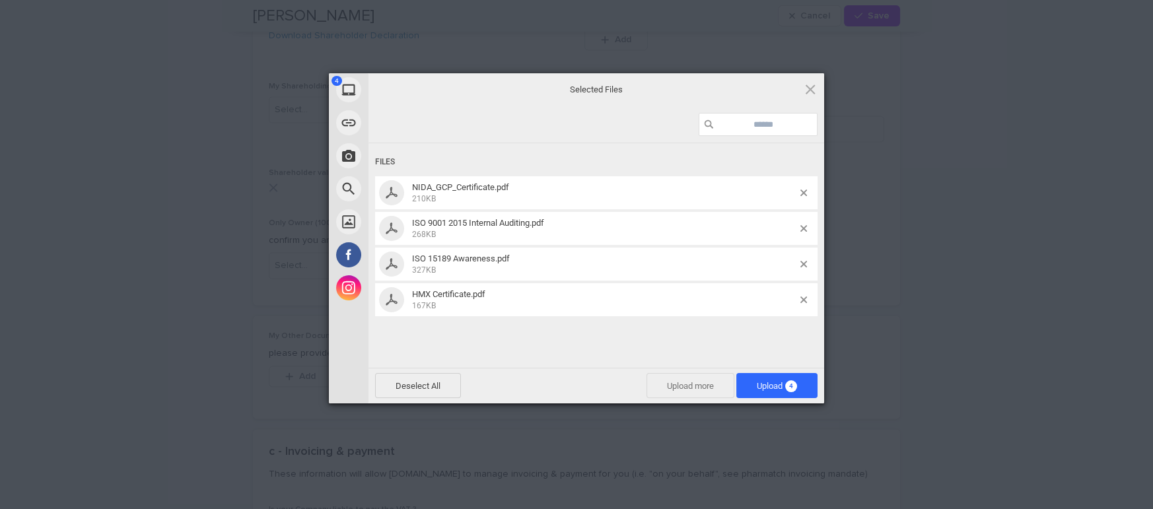
click at [714, 388] on span "Upload more" at bounding box center [690, 385] width 88 height 25
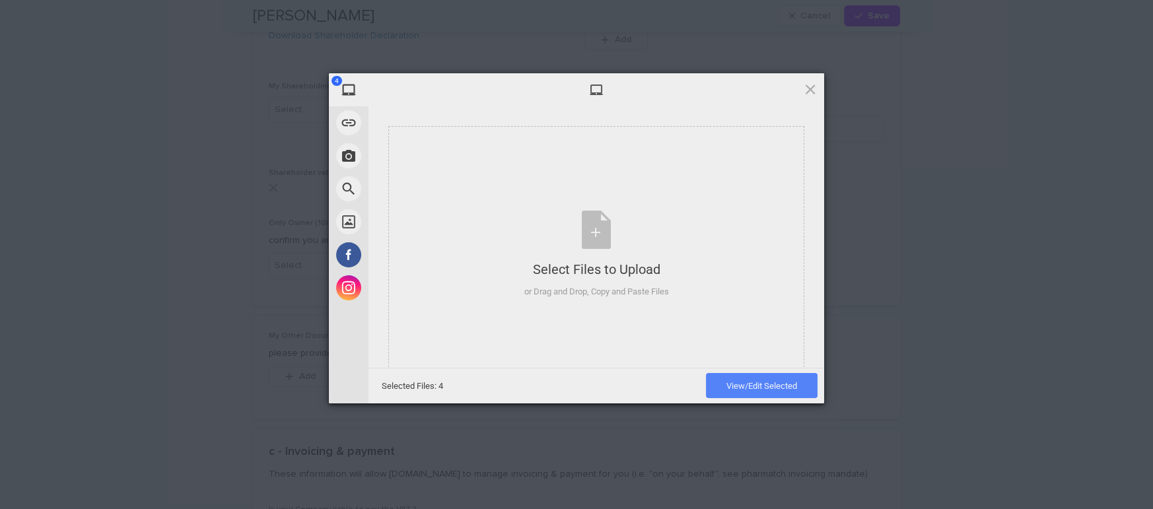
click at [736, 383] on span "View/Edit Selected" at bounding box center [761, 386] width 71 height 10
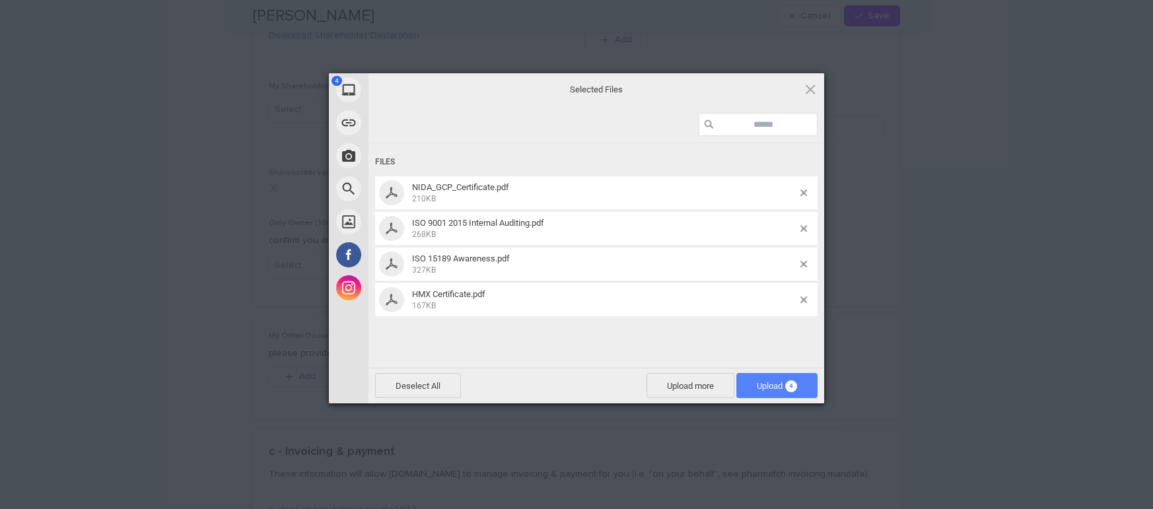
click at [773, 389] on span "Upload 4" at bounding box center [777, 386] width 40 height 10
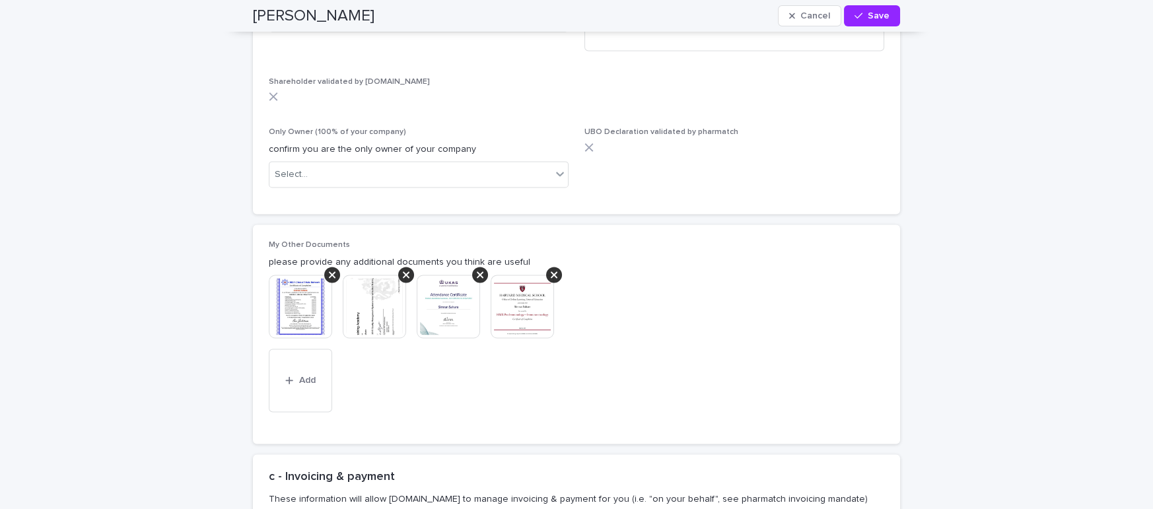
scroll to position [5004, 0]
click at [295, 347] on button "Add" at bounding box center [300, 378] width 63 height 63
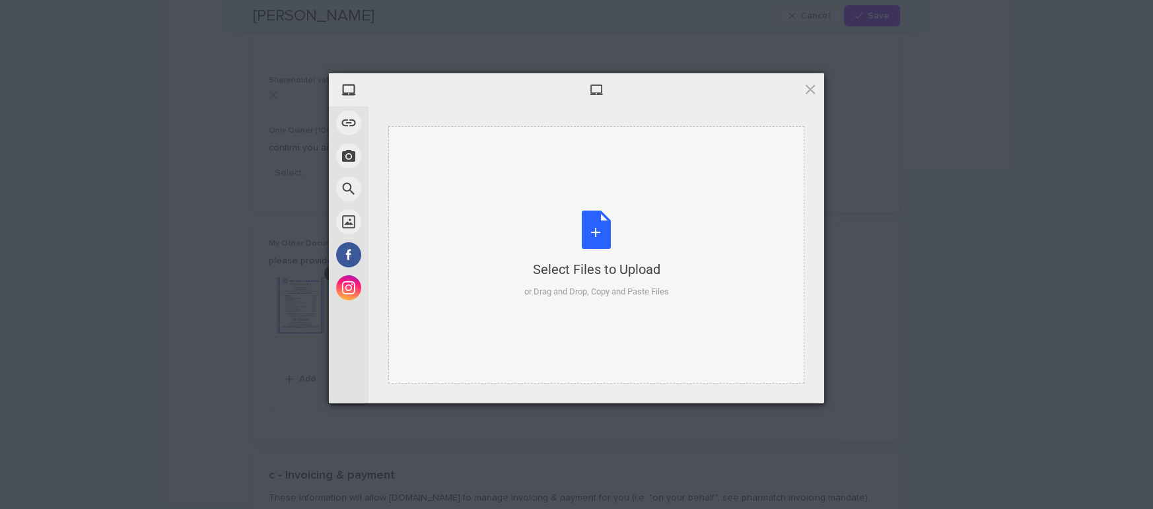
click at [597, 234] on div "Select Files to Upload or Drag and Drop, Copy and Paste Files" at bounding box center [596, 255] width 145 height 88
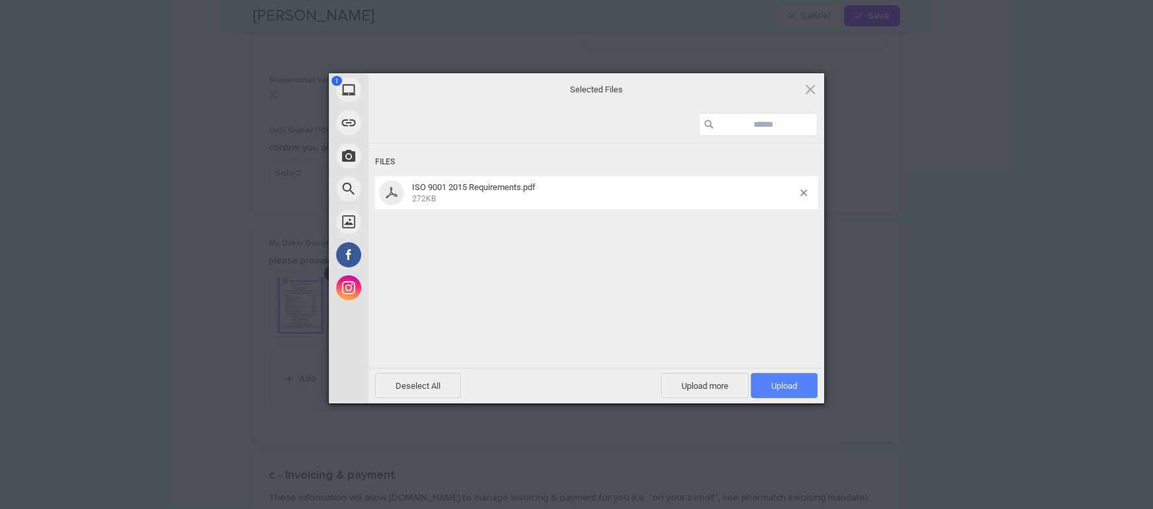
click at [790, 378] on span "Upload 1" at bounding box center [784, 385] width 67 height 25
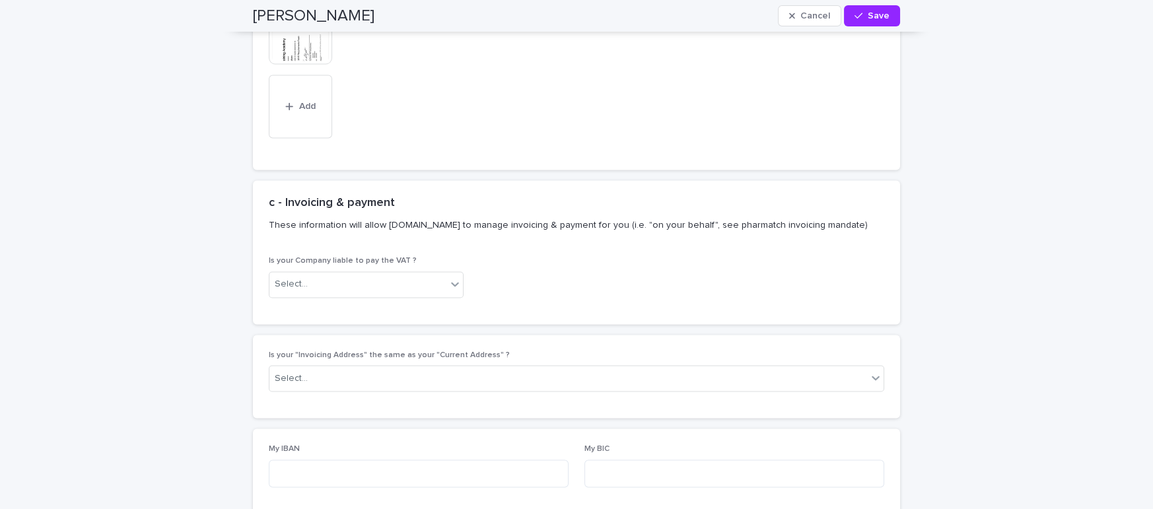
scroll to position [5352, 0]
click at [375, 272] on div "Select..." at bounding box center [357, 283] width 177 height 22
click at [316, 286] on div "No" at bounding box center [365, 286] width 193 height 23
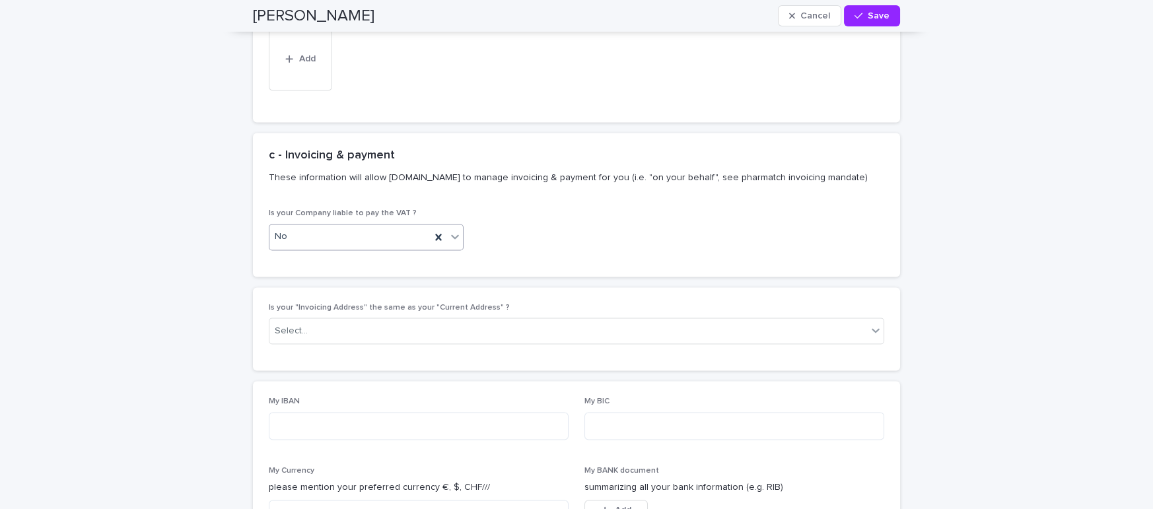
scroll to position [5400, 0]
click at [459, 318] on div "Select..." at bounding box center [567, 329] width 597 height 22
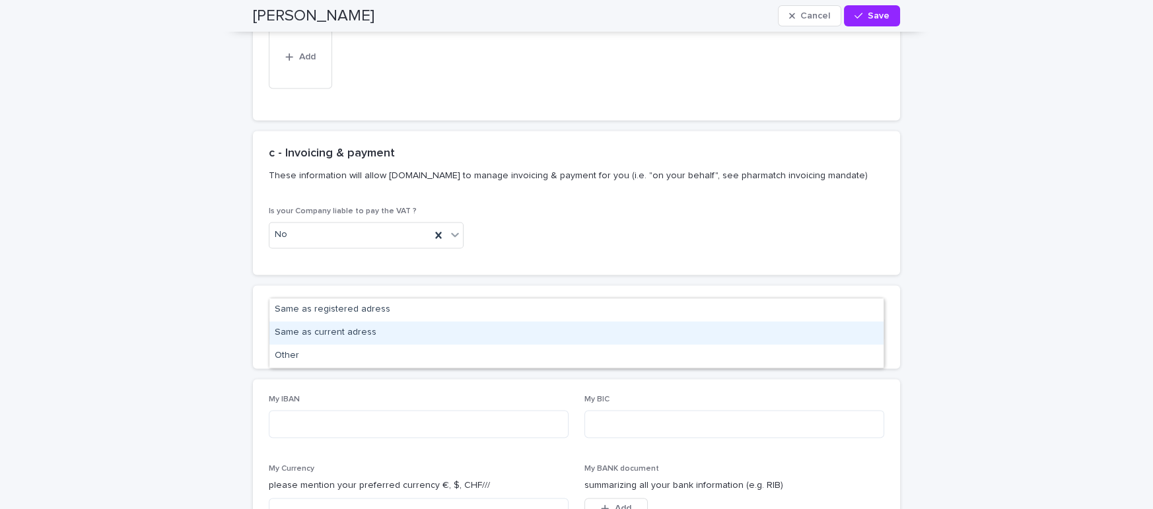
click at [371, 335] on div "Same as current adress" at bounding box center [576, 332] width 614 height 23
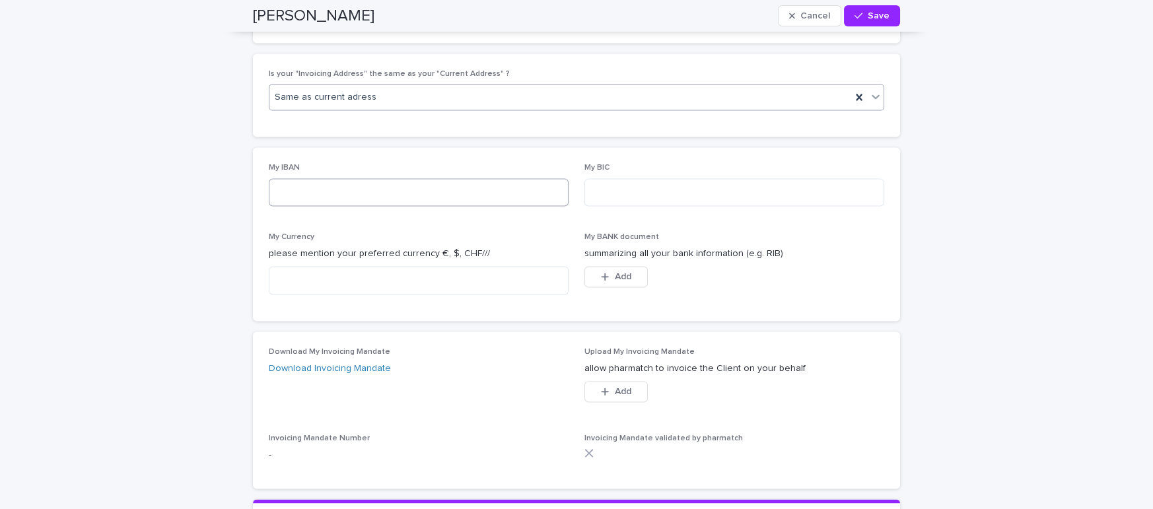
scroll to position [5634, 0]
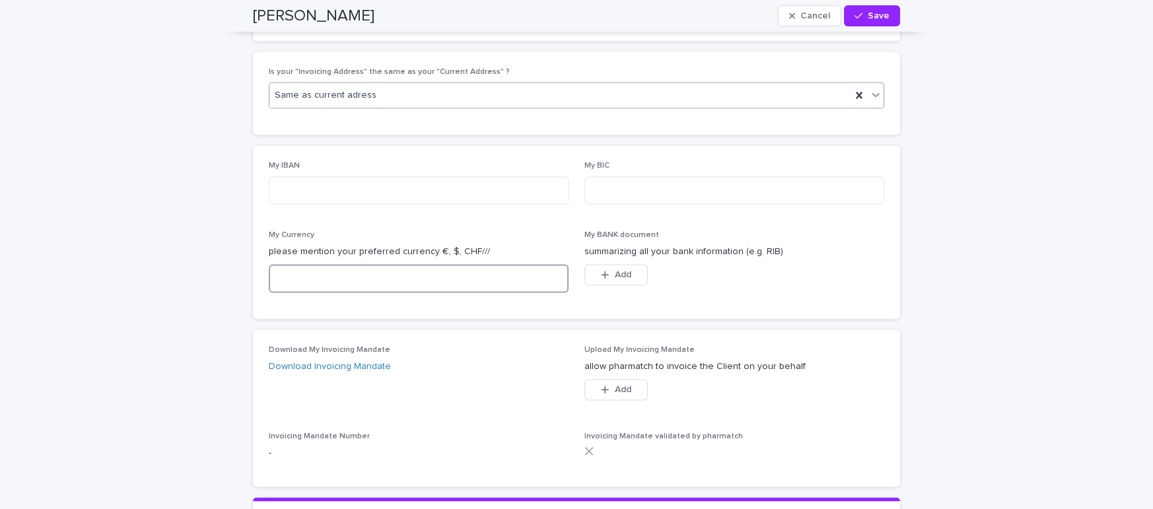
click at [440, 264] on textarea at bounding box center [419, 278] width 300 height 28
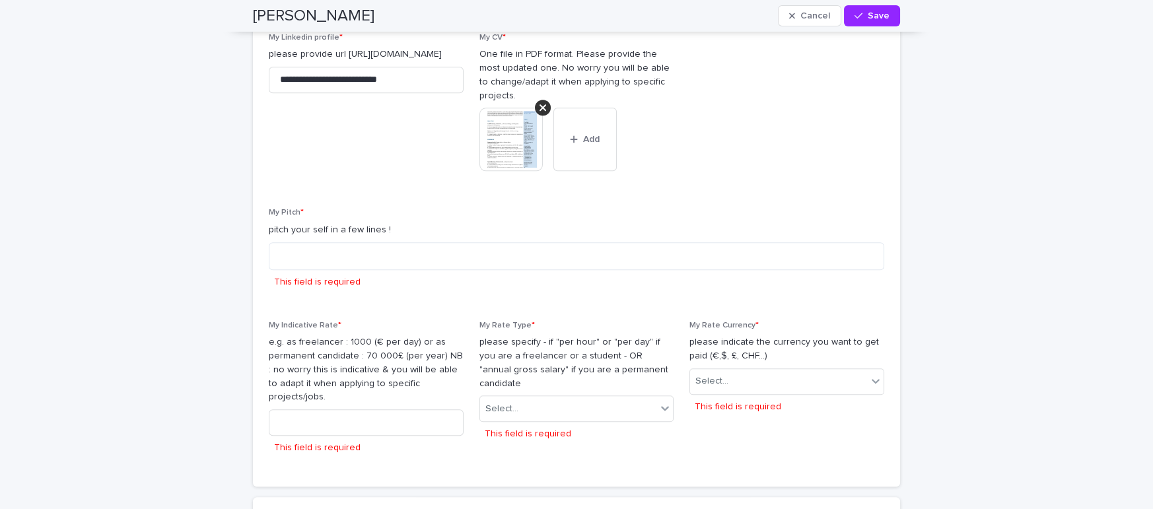
scroll to position [2285, 0]
type textarea "***"
click at [413, 411] on input at bounding box center [366, 424] width 195 height 26
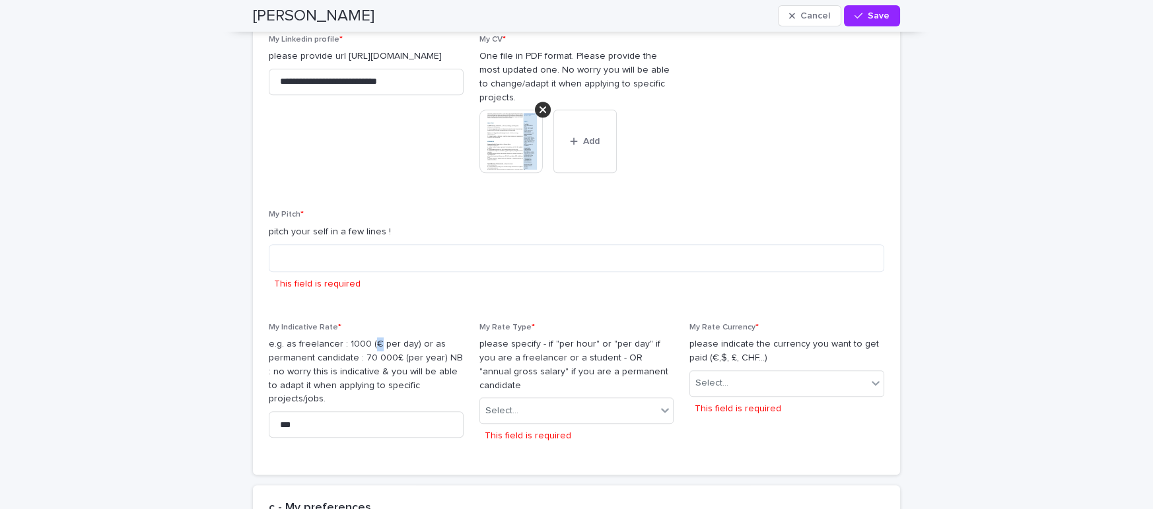
drag, startPoint x: 378, startPoint y: 295, endPoint x: 372, endPoint y: 299, distance: 7.1
click at [372, 337] on p "e.g. as freelancer : 1000 (€ per day) or as permanent candidate : 70 000£ (per …" at bounding box center [366, 371] width 195 height 69
copy p "€"
click at [367, 411] on input "***" at bounding box center [366, 424] width 195 height 26
paste input
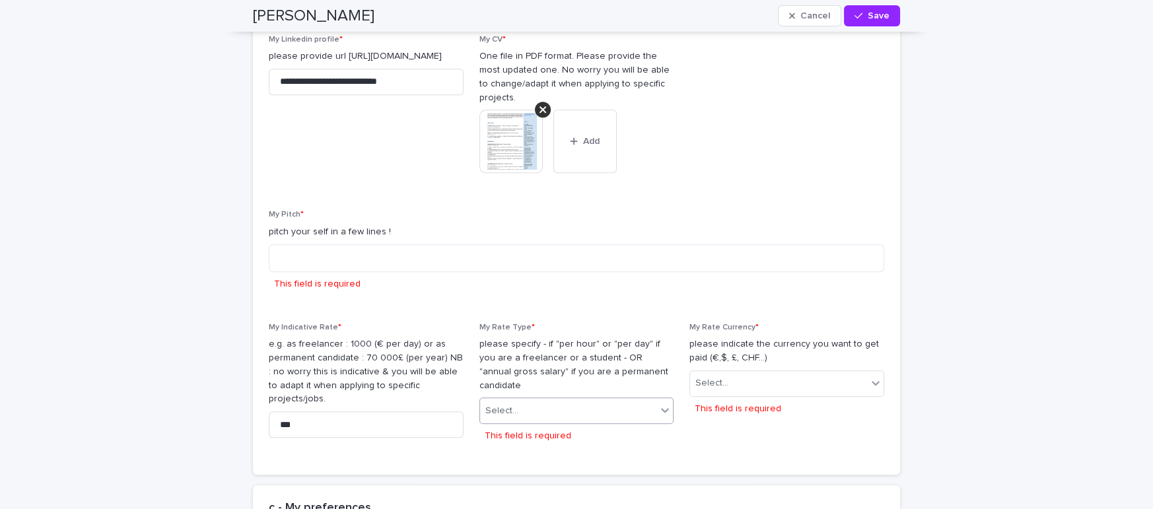
click at [550, 400] on div "Select..." at bounding box center [568, 411] width 177 height 22
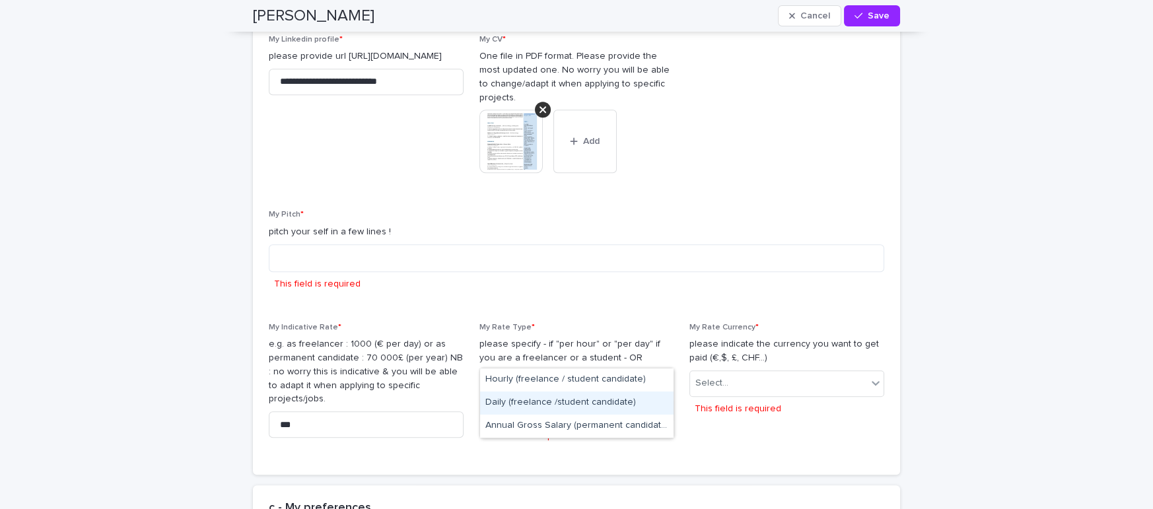
click at [519, 402] on div "Daily (freelance /student candidate)" at bounding box center [576, 402] width 193 height 23
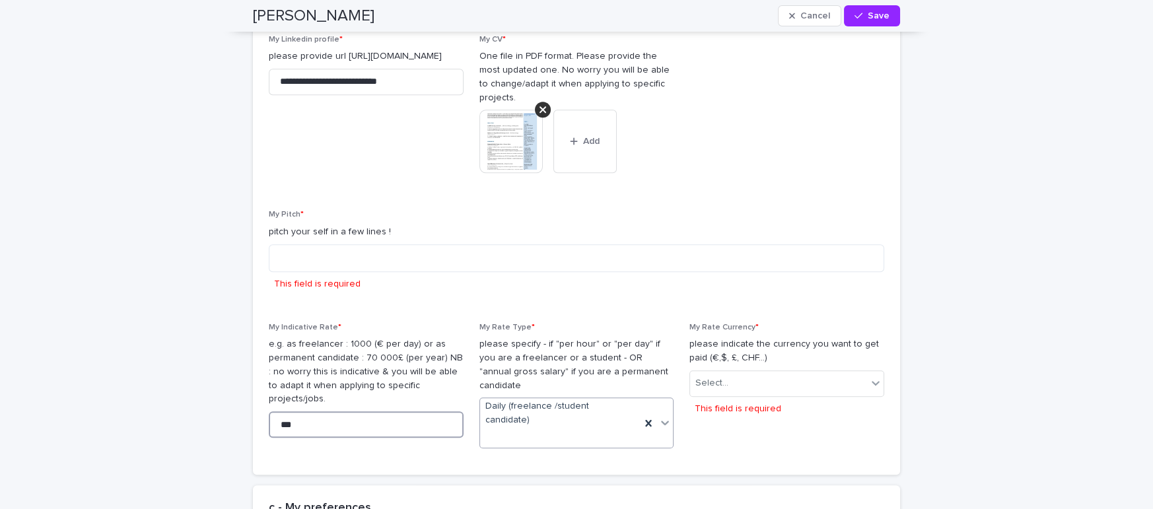
click at [284, 411] on input "***" at bounding box center [366, 424] width 195 height 26
type input "***"
click at [789, 372] on div "Select..." at bounding box center [778, 383] width 177 height 22
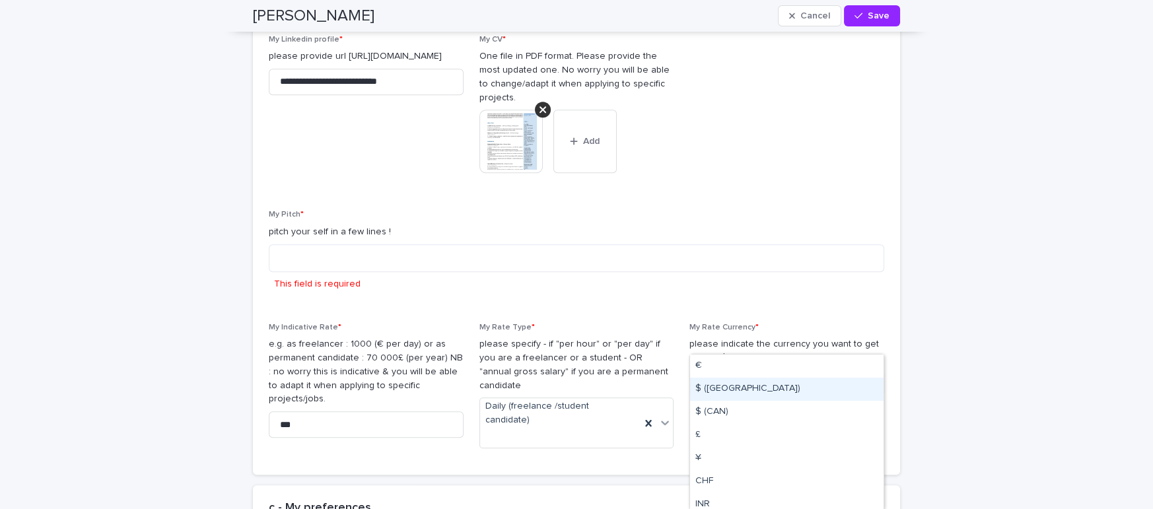
click at [758, 380] on div "$ (US)" at bounding box center [786, 389] width 193 height 23
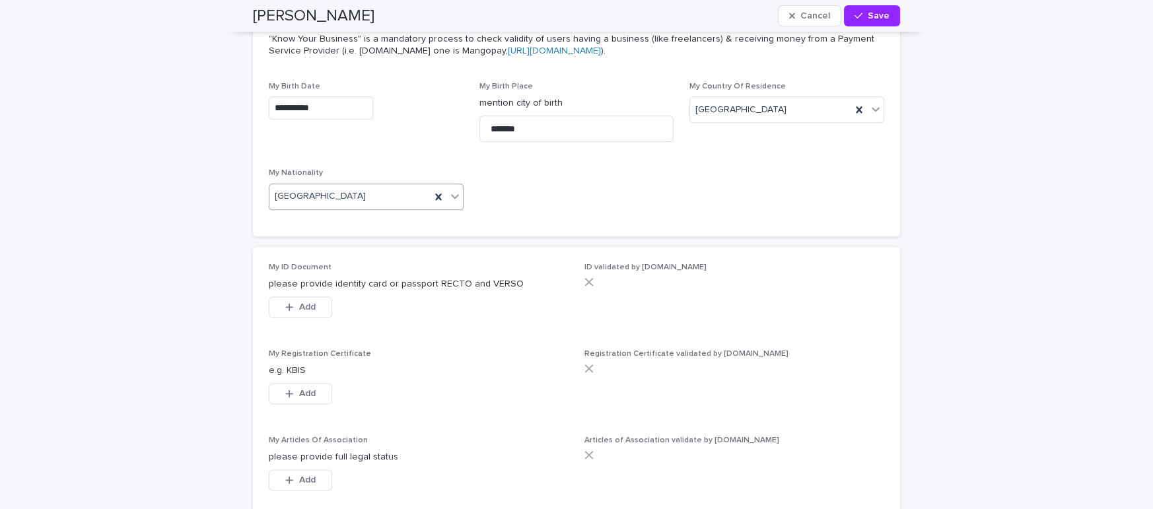
scroll to position [4367, 0]
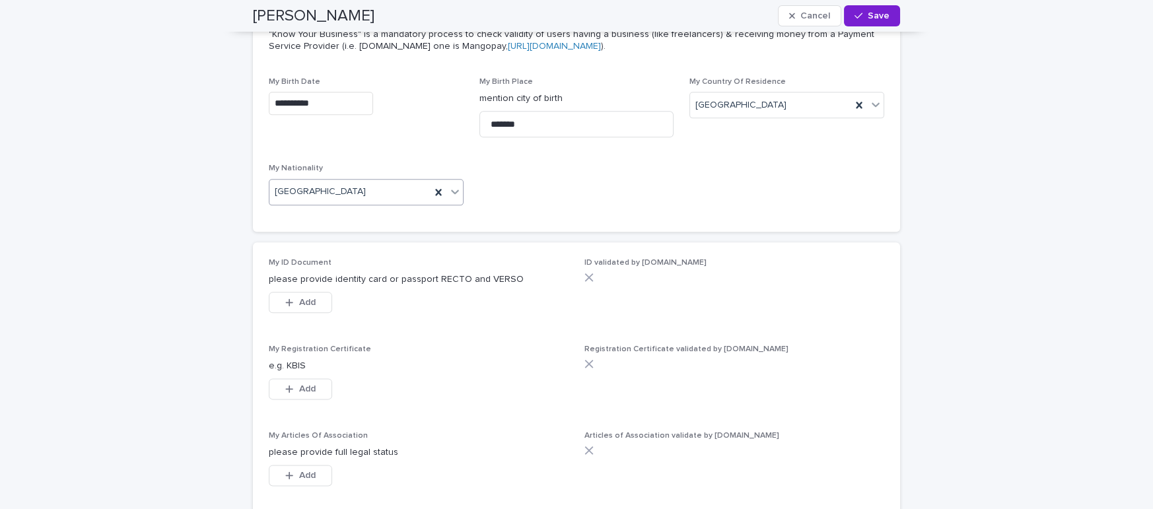
click at [887, 12] on span "Save" at bounding box center [878, 15] width 22 height 9
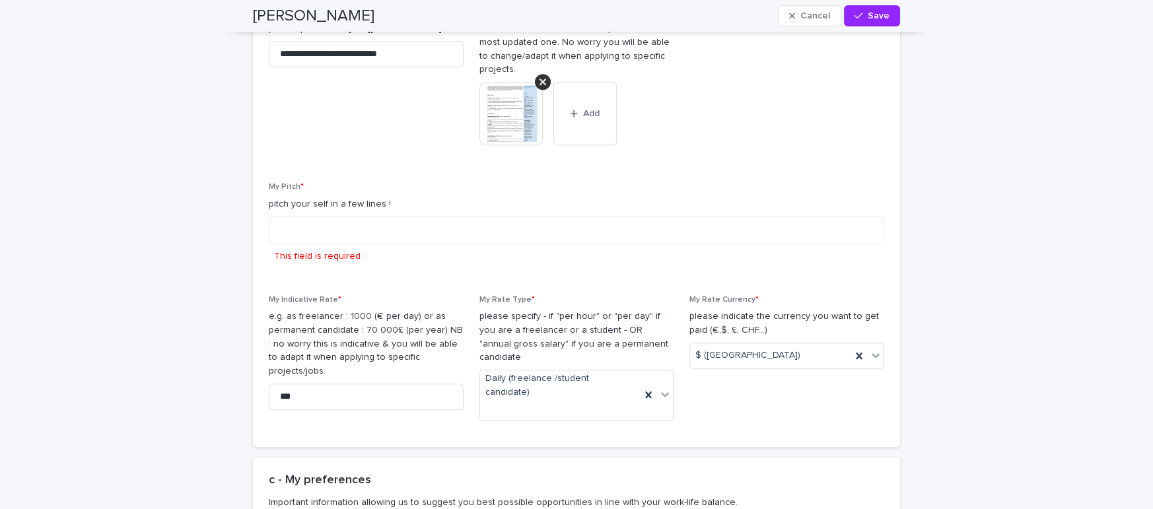
scroll to position [2303, 0]
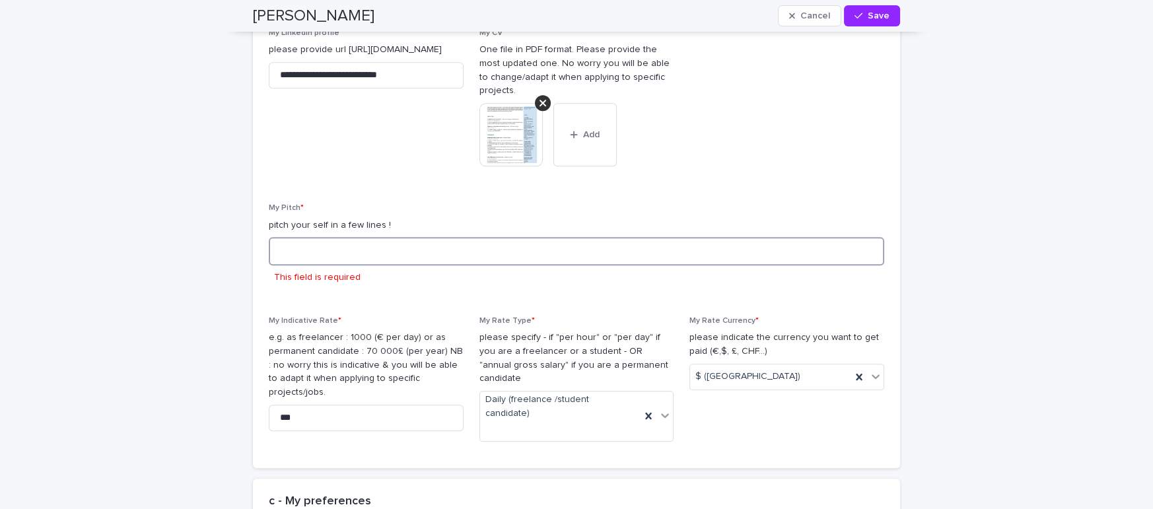
click at [389, 237] on textarea at bounding box center [576, 251] width 615 height 28
drag, startPoint x: 415, startPoint y: 177, endPoint x: 214, endPoint y: 185, distance: 200.8
copy p "pitch your self in a few lines !"
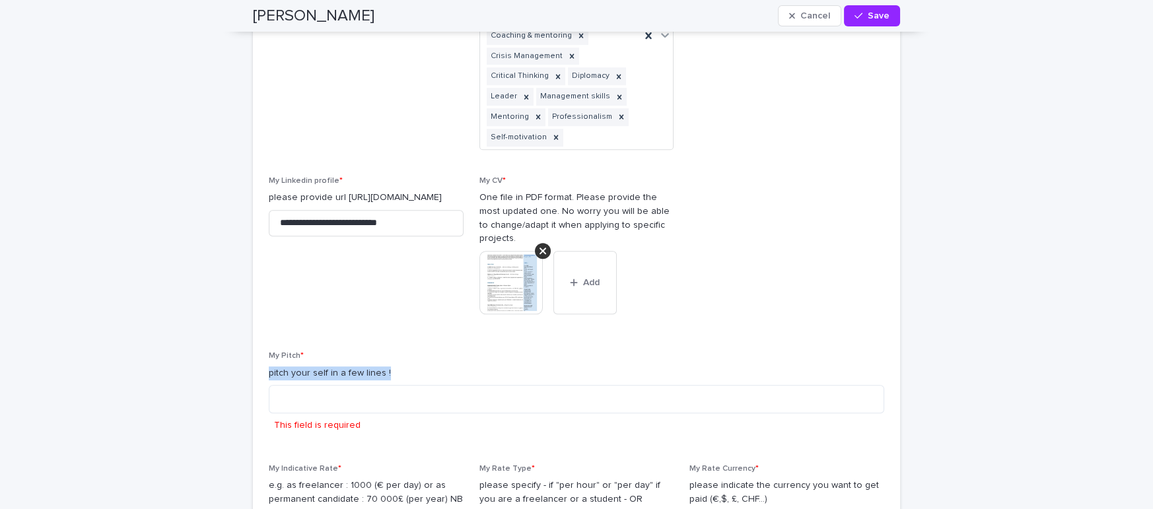
scroll to position [2161, 0]
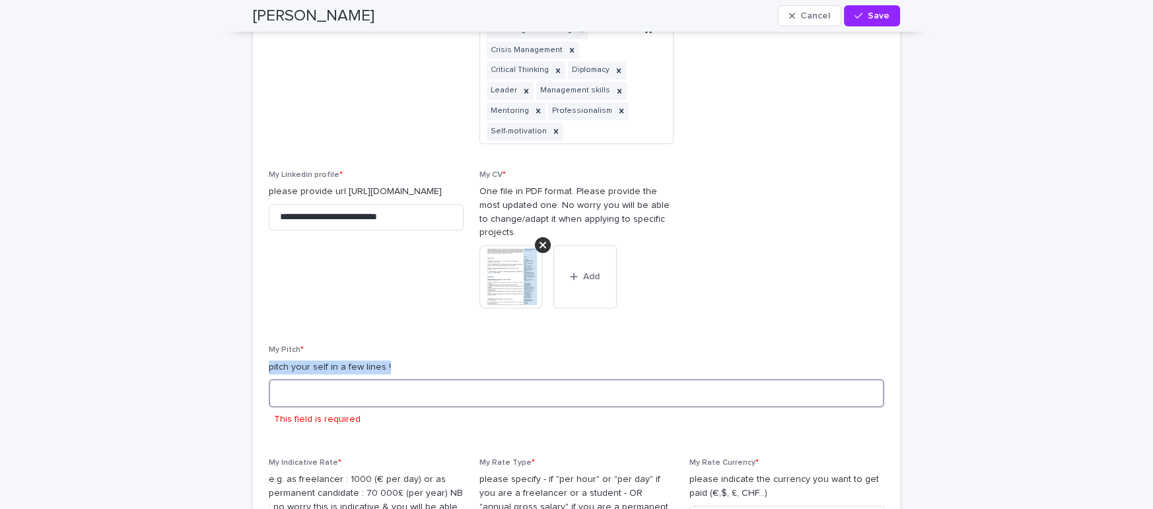
click at [335, 379] on textarea at bounding box center [576, 393] width 615 height 28
paste textarea "**********"
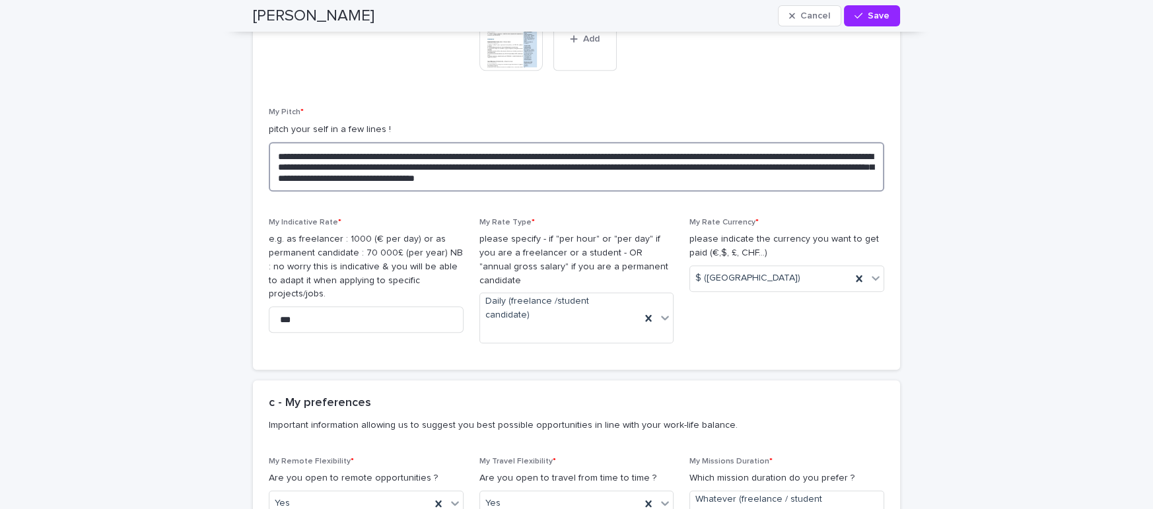
scroll to position [2516, 0]
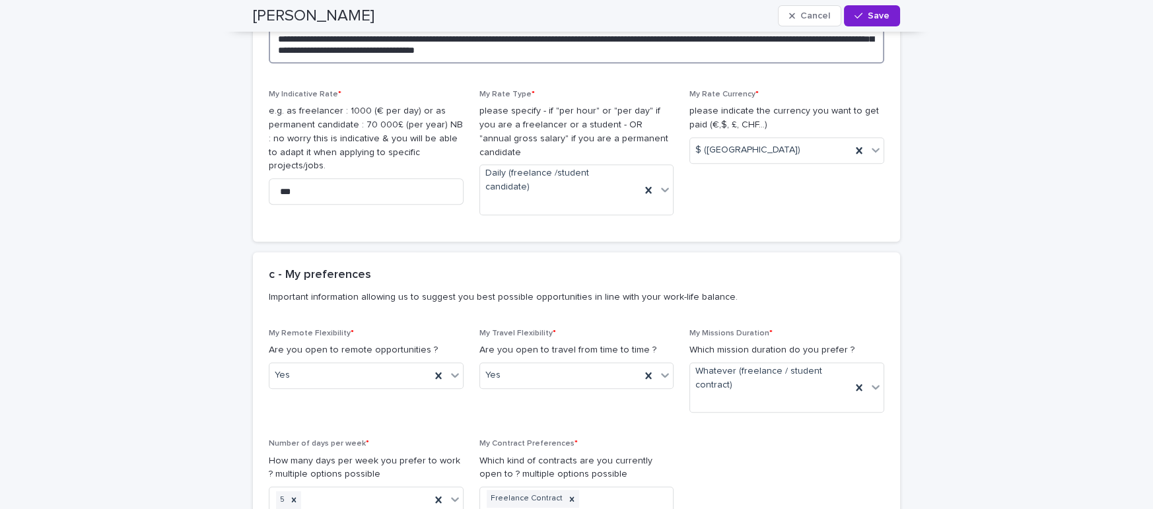
type textarea "**********"
click at [857, 22] on button "Save" at bounding box center [872, 15] width 56 height 21
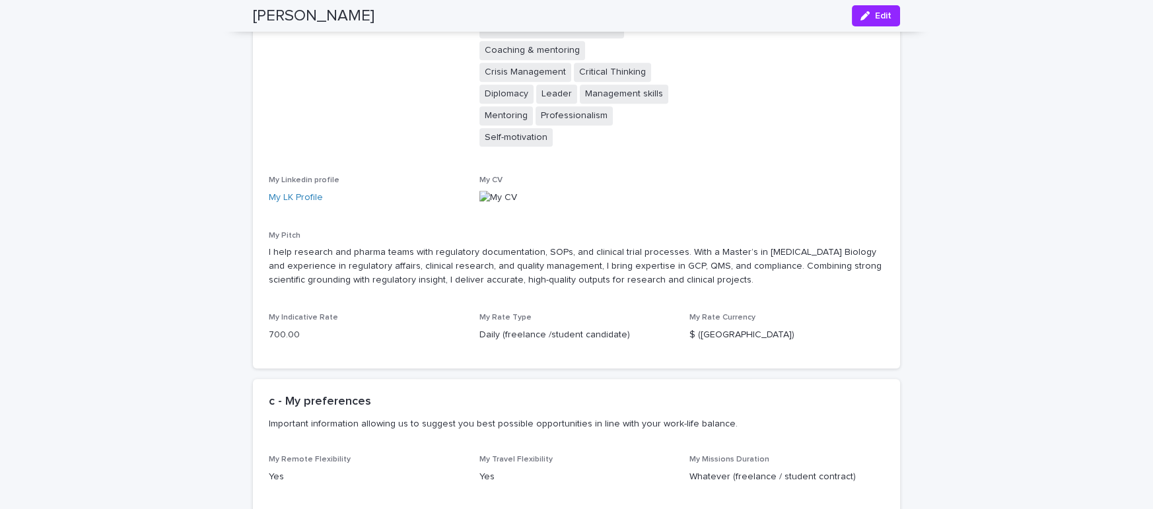
scroll to position [0, 0]
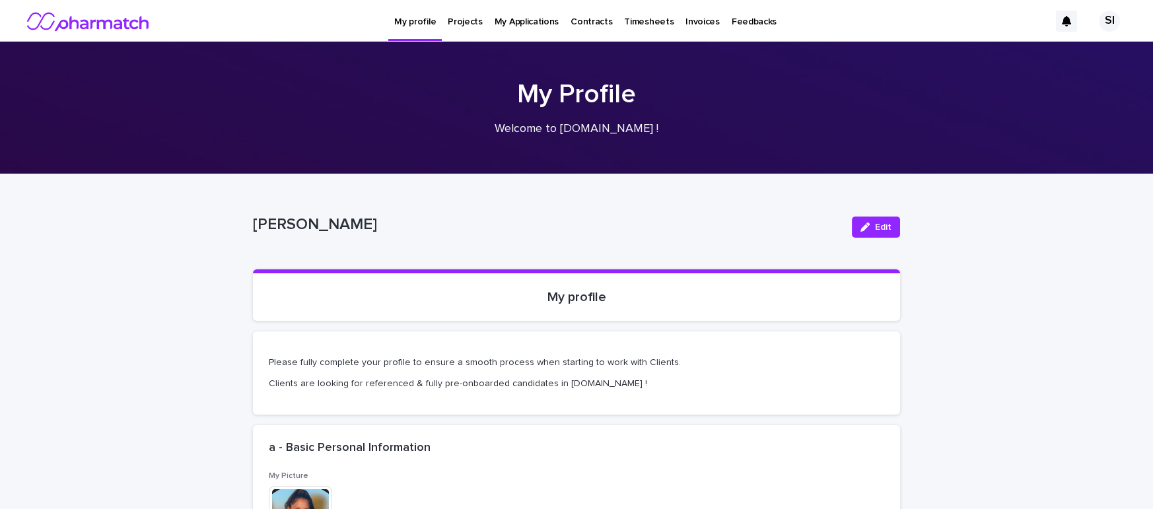
click at [514, 19] on p "My Applications" at bounding box center [526, 14] width 64 height 28
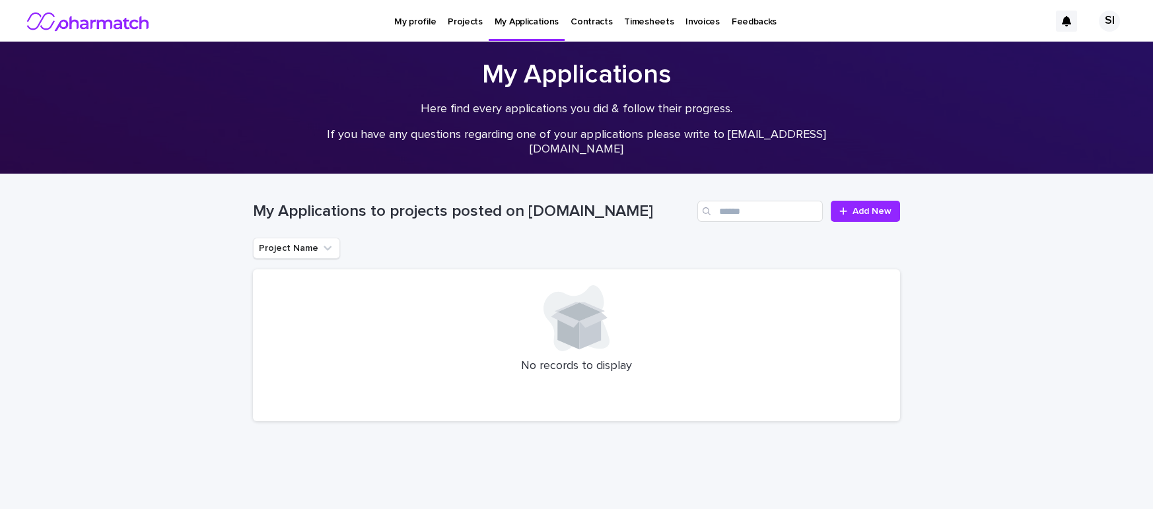
click at [452, 21] on p "Projects" at bounding box center [465, 14] width 35 height 28
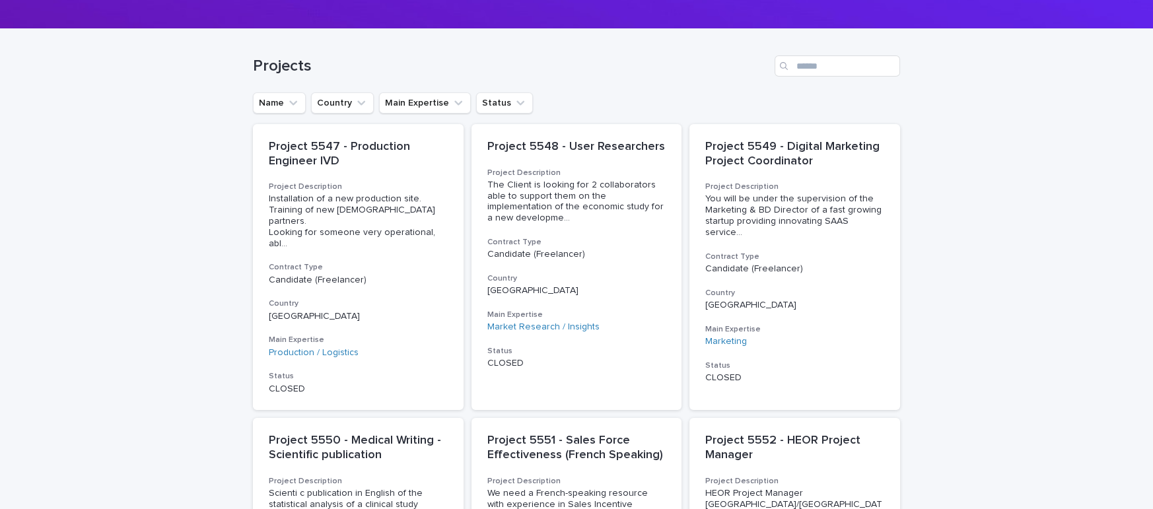
scroll to position [146, 0]
click at [501, 96] on button "Status" at bounding box center [504, 102] width 57 height 21
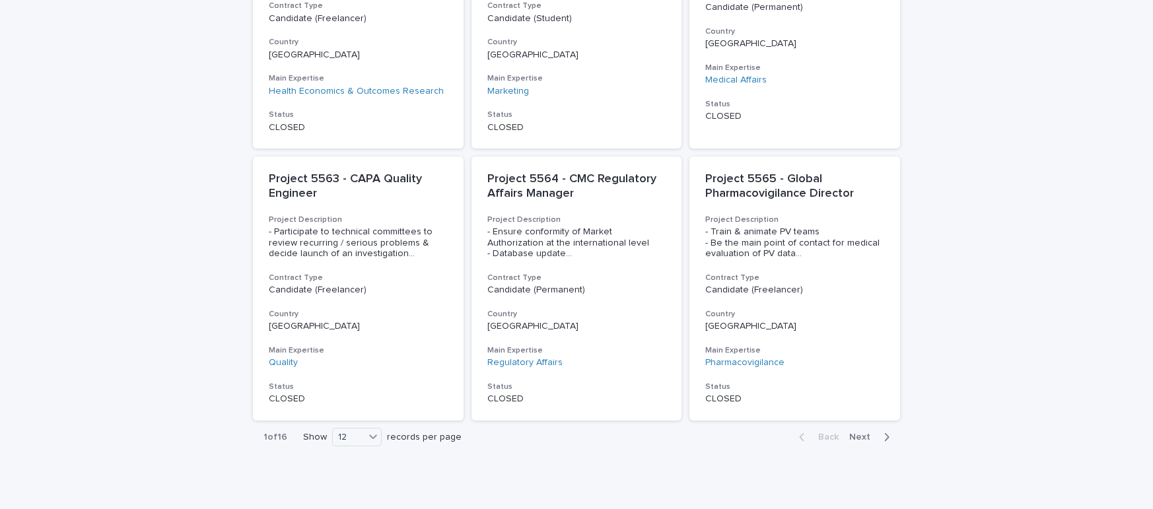
scroll to position [987, 0]
click at [861, 429] on span "Next" at bounding box center [863, 433] width 29 height 9
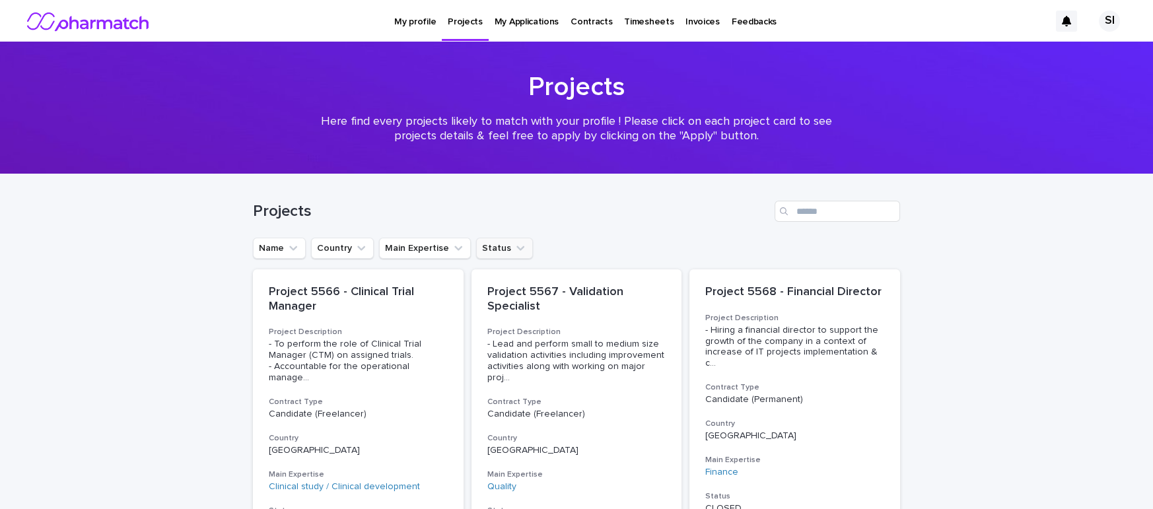
click at [496, 250] on button "Status" at bounding box center [504, 248] width 57 height 21
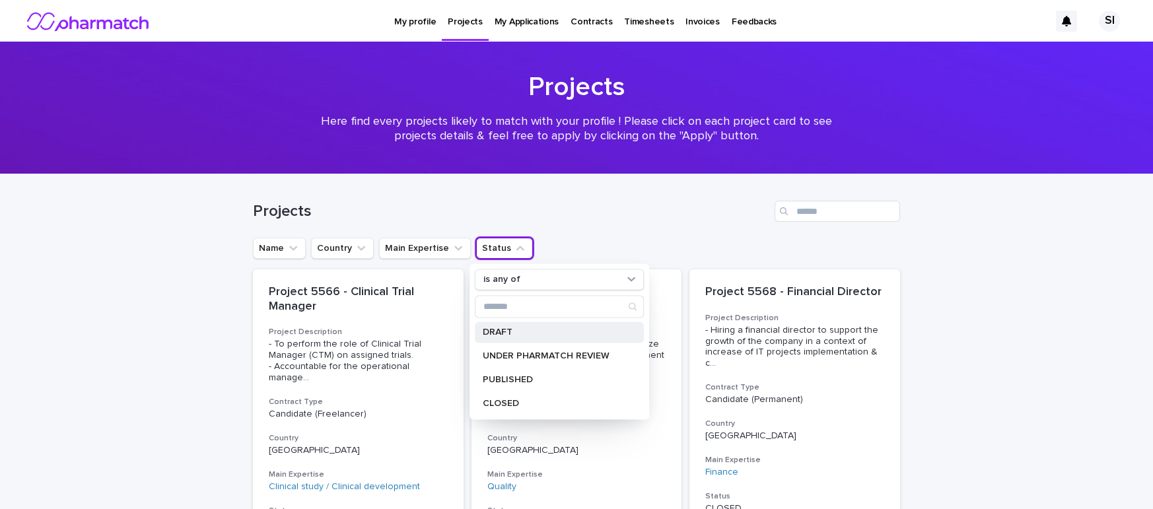
click at [510, 331] on p "DRAFT" at bounding box center [553, 331] width 140 height 9
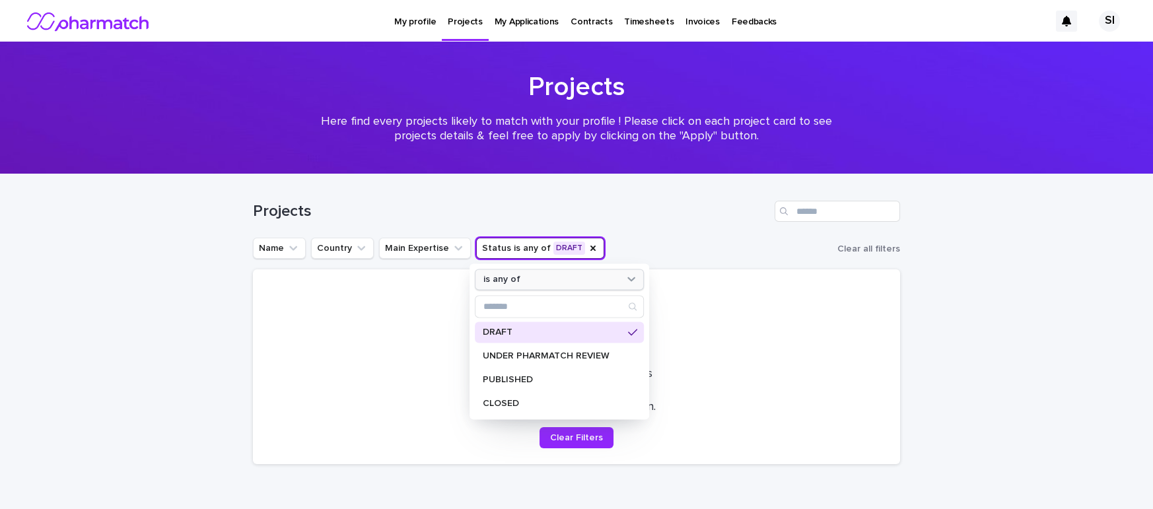
click at [623, 278] on div "is any of" at bounding box center [551, 280] width 146 height 14
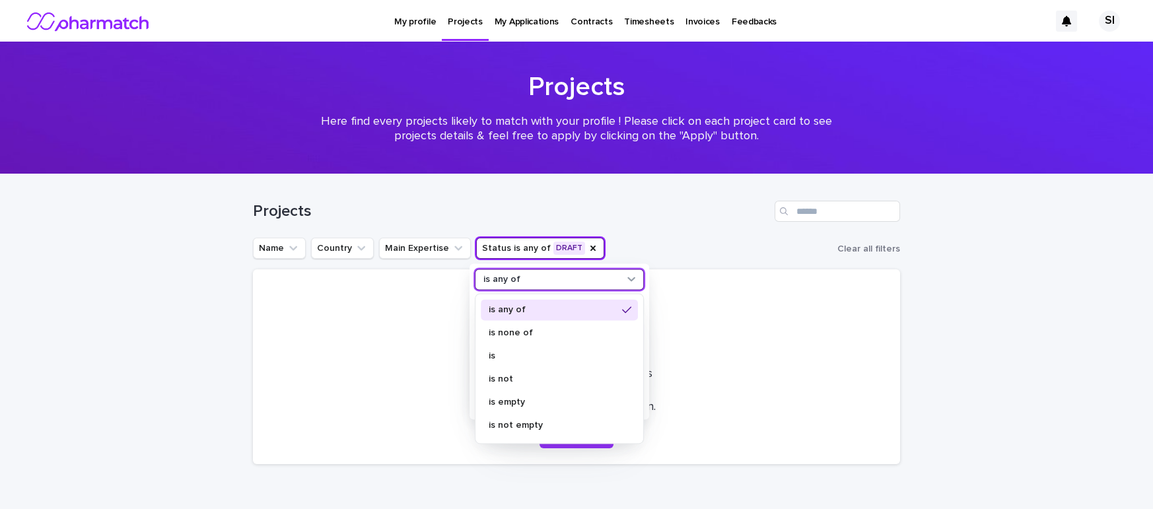
click at [623, 278] on div "is any of" at bounding box center [551, 280] width 146 height 14
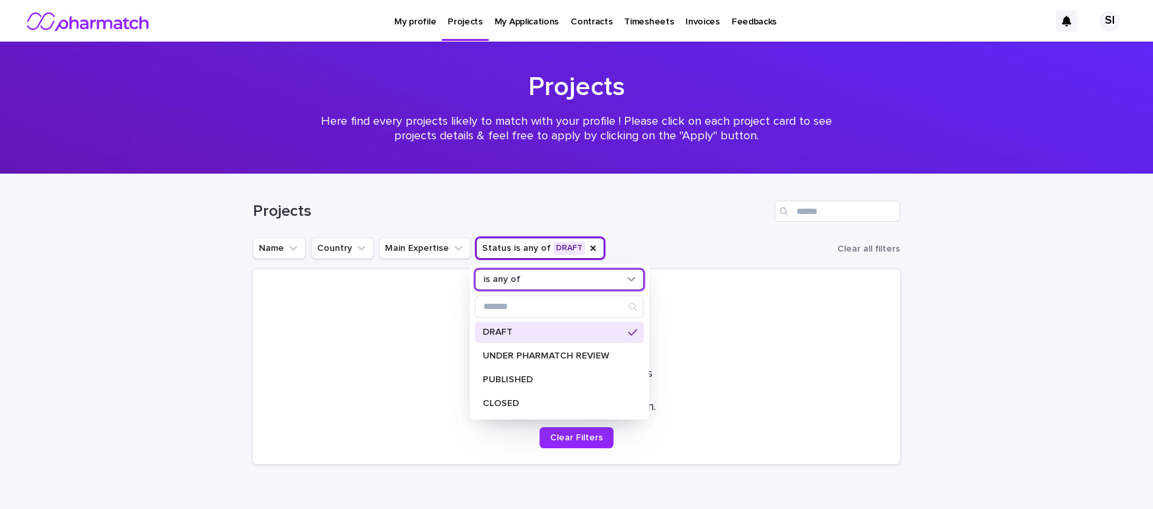
click at [628, 331] on icon at bounding box center [632, 332] width 9 height 11
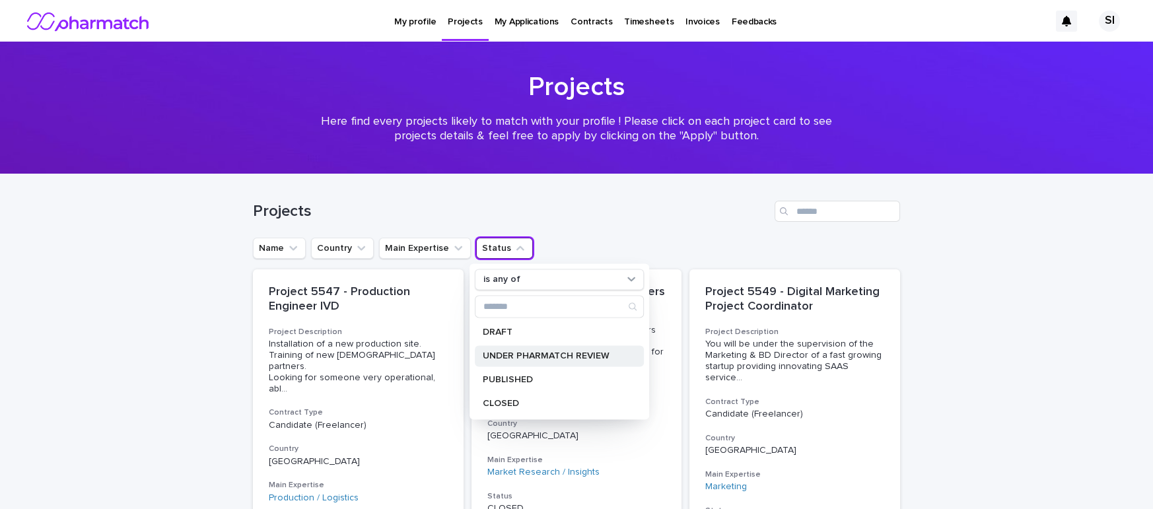
click at [563, 361] on div "UNDER PHARMATCH REVIEW" at bounding box center [559, 355] width 169 height 21
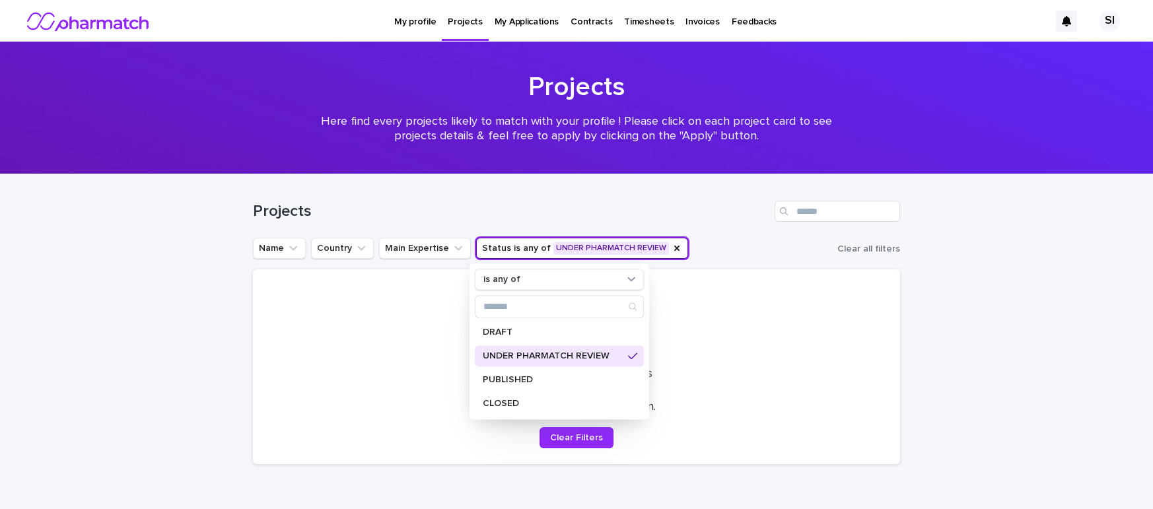
click at [590, 358] on p "UNDER PHARMATCH REVIEW" at bounding box center [553, 355] width 140 height 9
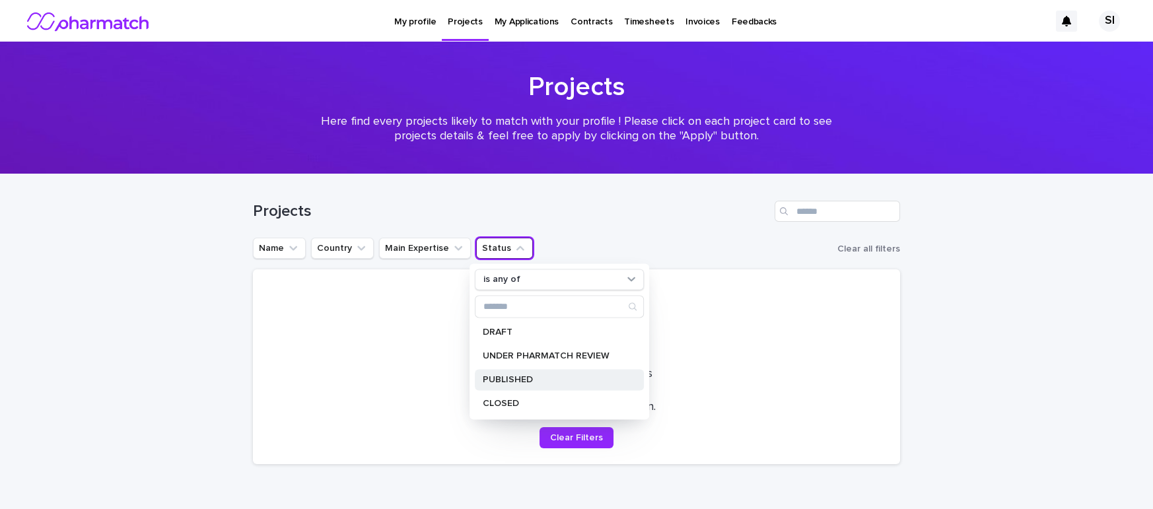
click at [551, 376] on p "PUBLISHED" at bounding box center [553, 379] width 140 height 9
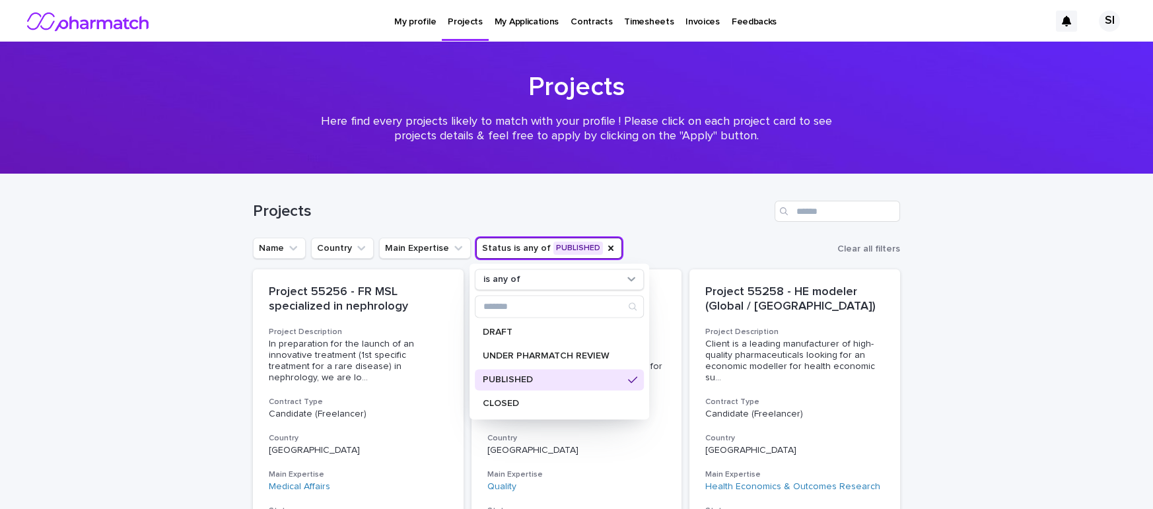
click at [675, 248] on div "Name Country Main Expertise Status is any of PUBLISHED is any of DRAFT UNDER PH…" at bounding box center [576, 248] width 647 height 21
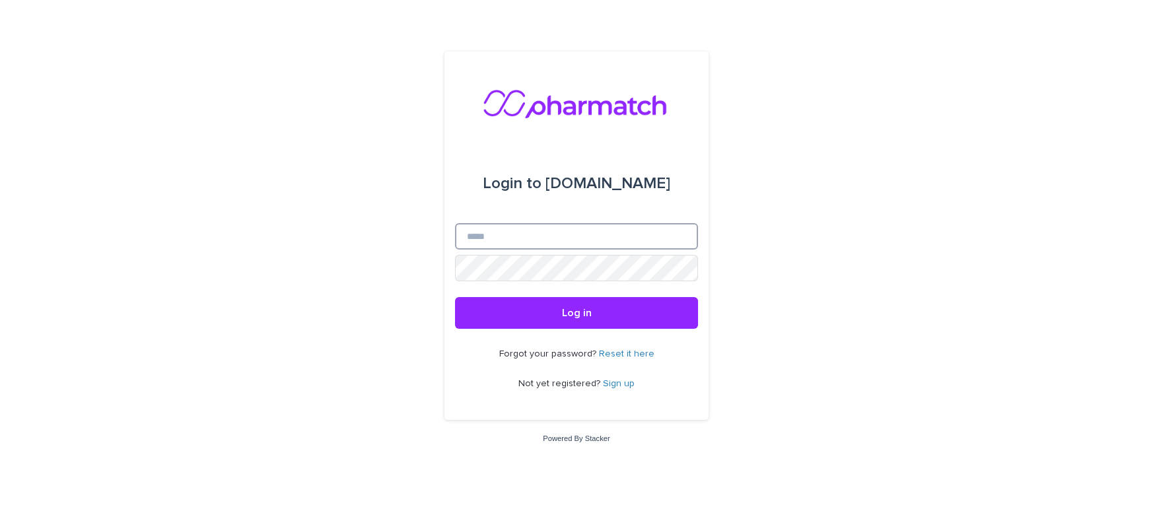
click at [574, 234] on input "Email" at bounding box center [576, 236] width 243 height 26
type input "**********"
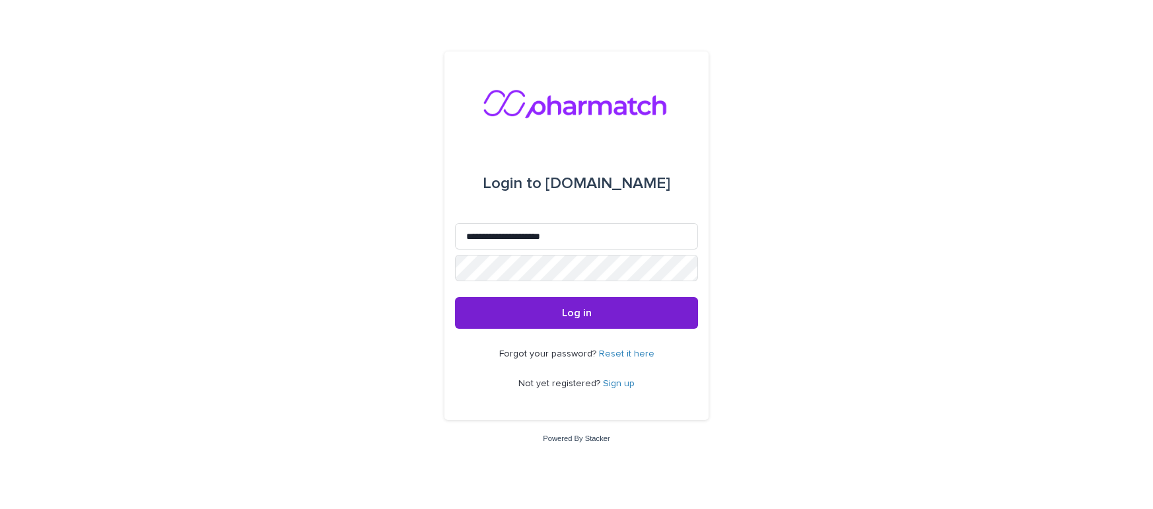
click at [594, 315] on button "Log in" at bounding box center [576, 313] width 243 height 32
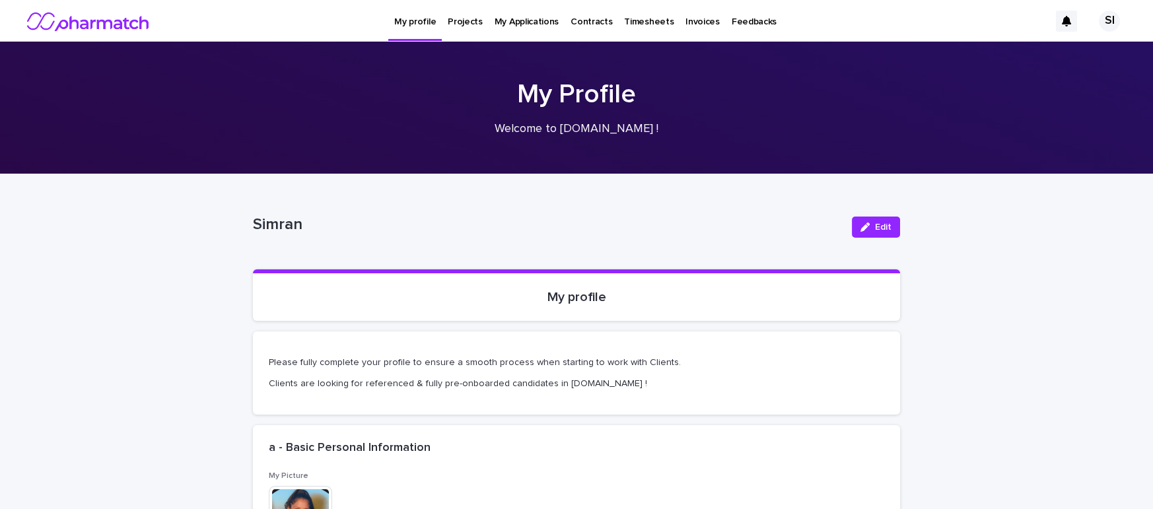
click at [457, 13] on p "Projects" at bounding box center [465, 14] width 35 height 28
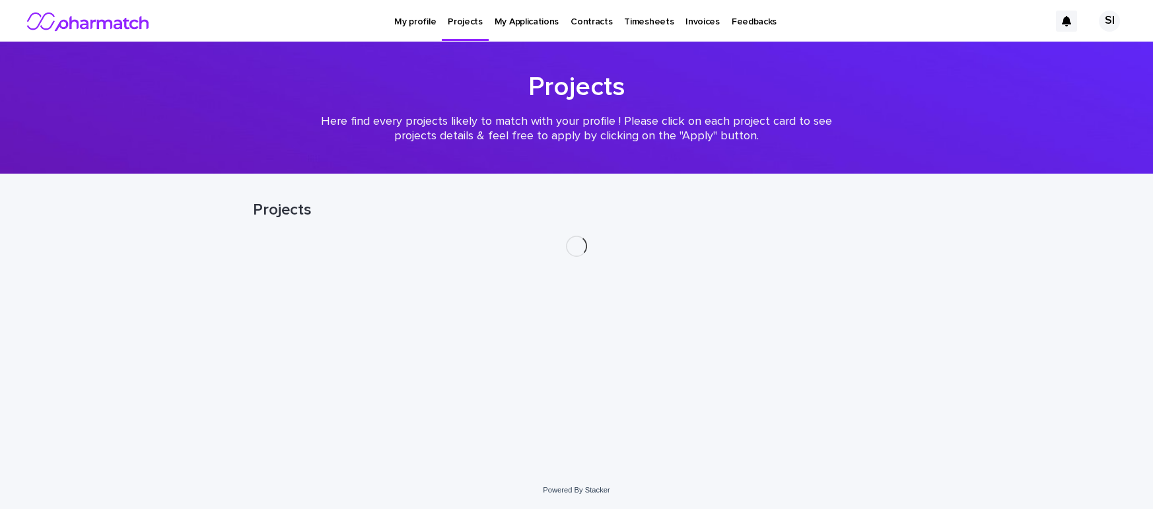
click at [520, 21] on p "My Applications" at bounding box center [526, 14] width 64 height 28
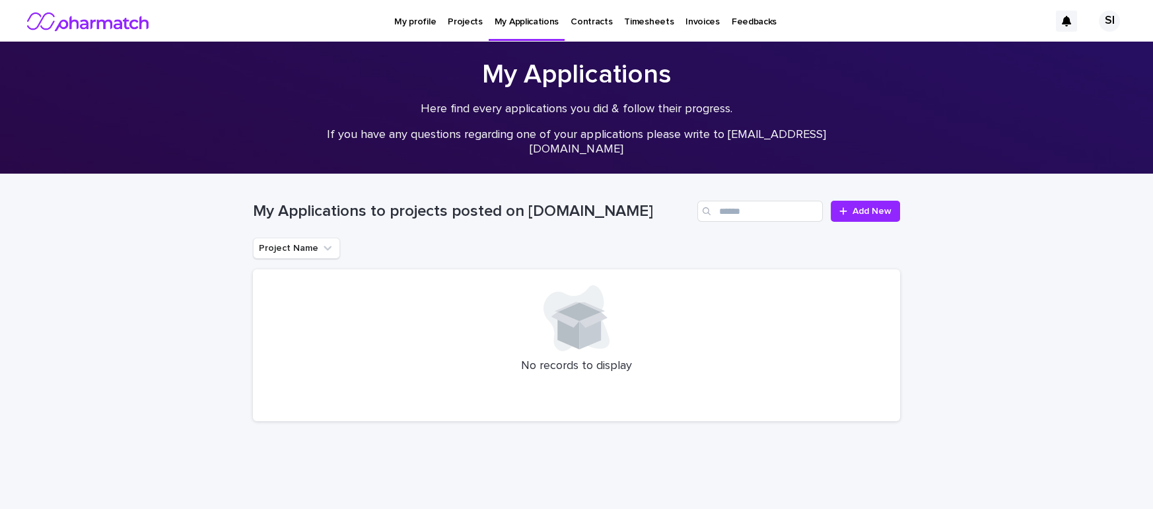
click at [585, 22] on p "Contracts" at bounding box center [591, 14] width 42 height 28
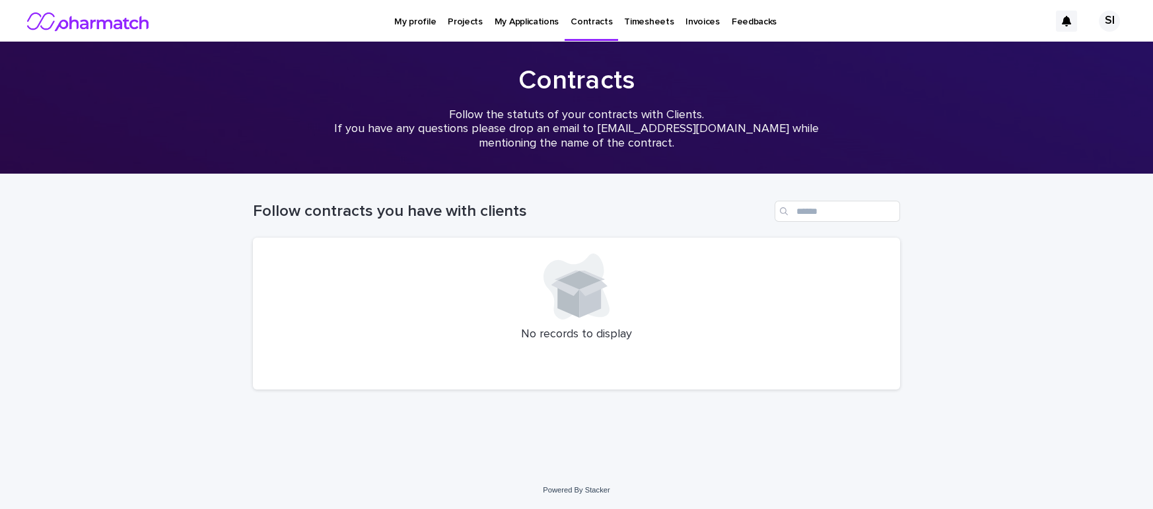
click at [628, 29] on link "Timesheets" at bounding box center [648, 20] width 61 height 41
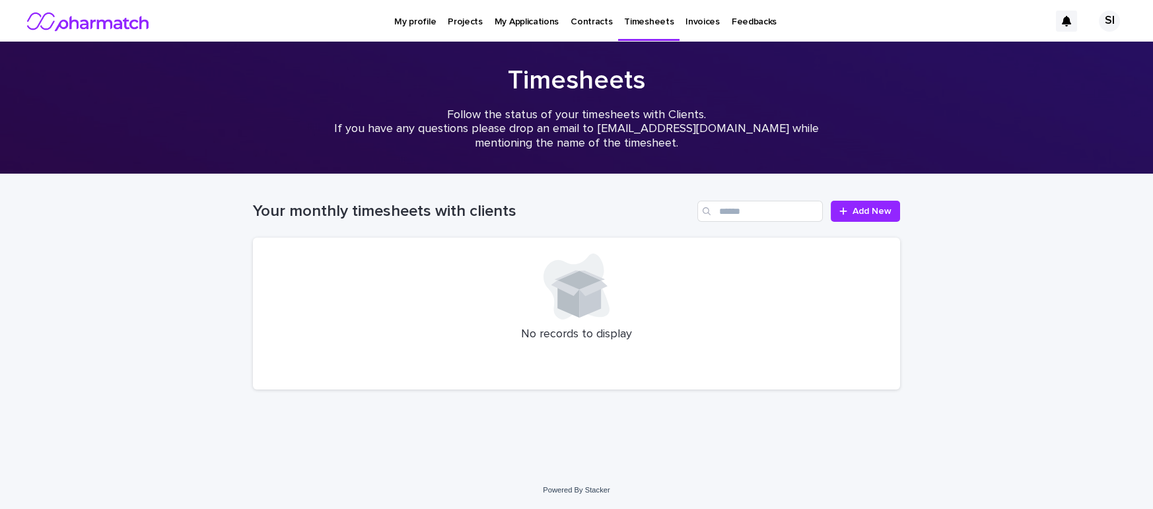
click at [466, 24] on p "Projects" at bounding box center [465, 14] width 35 height 28
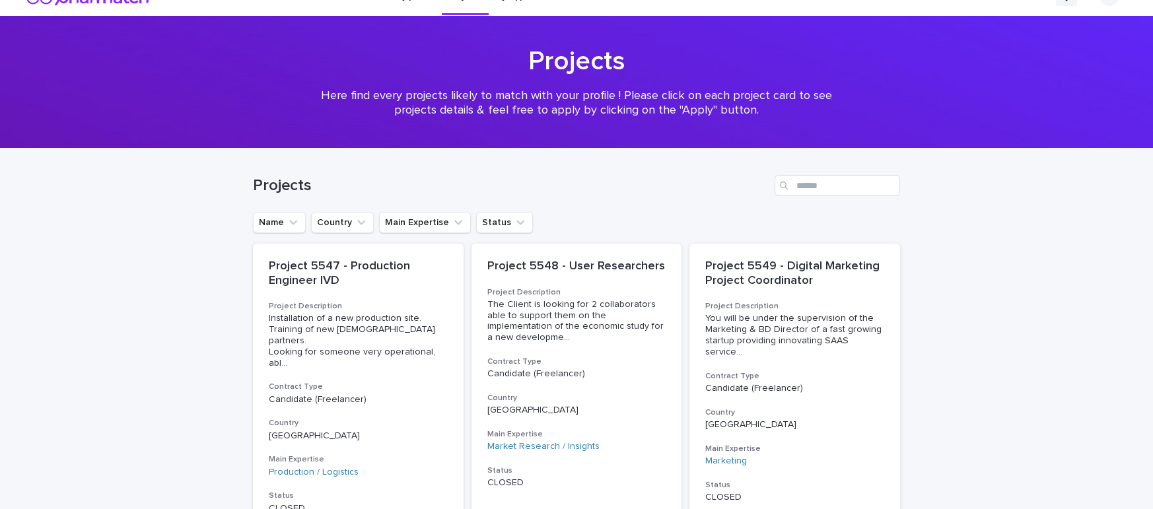
scroll to position [38, 0]
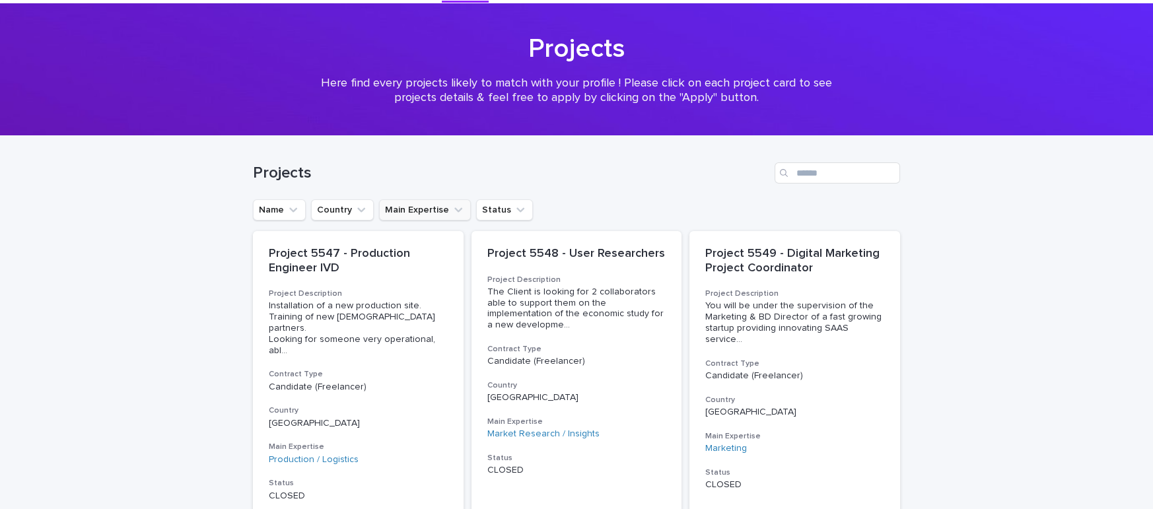
click at [443, 215] on button "Main Expertise" at bounding box center [425, 209] width 92 height 21
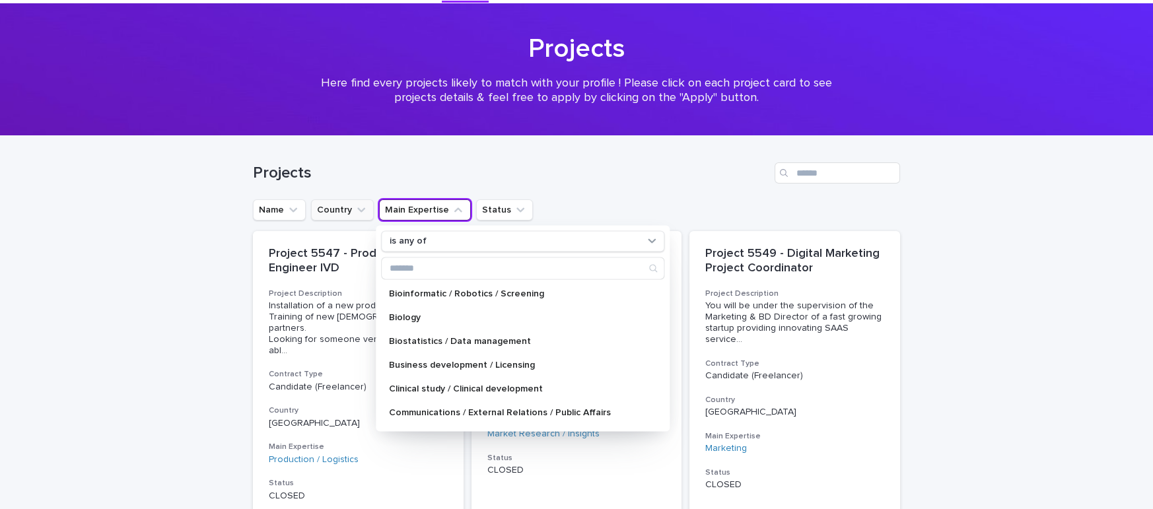
click at [343, 213] on button "Country" at bounding box center [342, 209] width 63 height 21
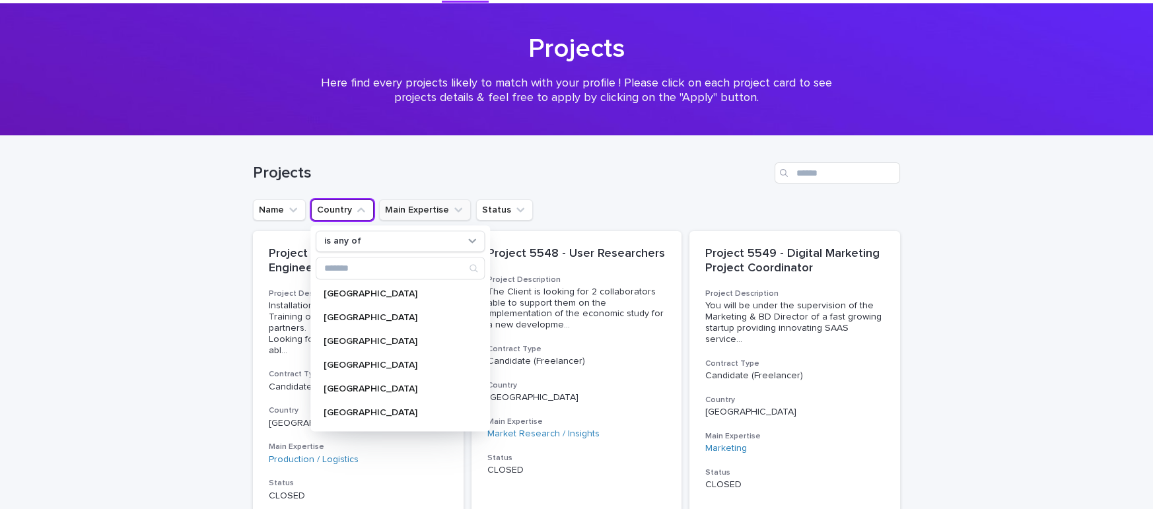
click at [415, 206] on button "Main Expertise" at bounding box center [425, 209] width 92 height 21
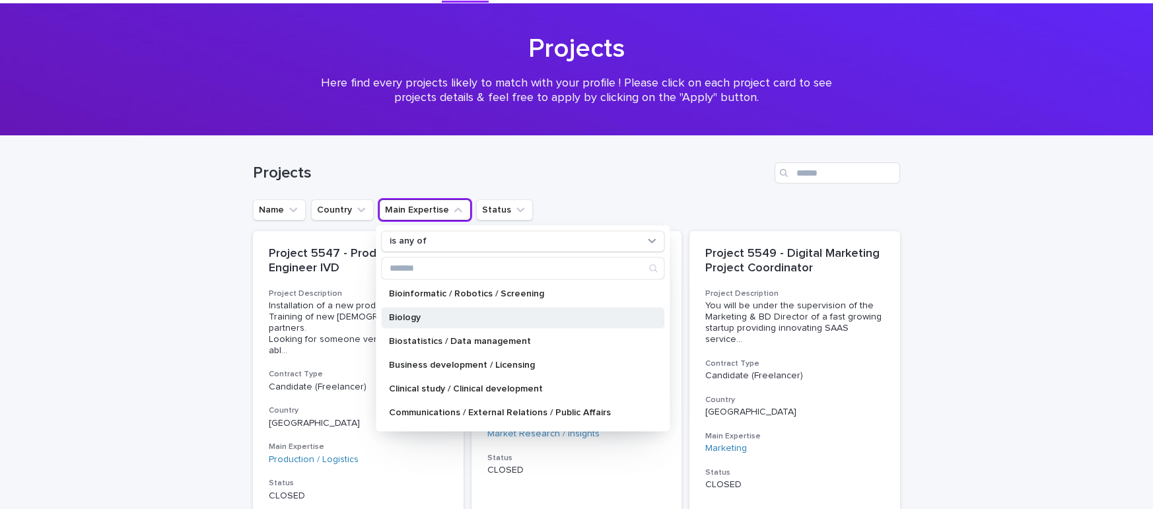
click at [489, 318] on p "Biology" at bounding box center [516, 317] width 254 height 9
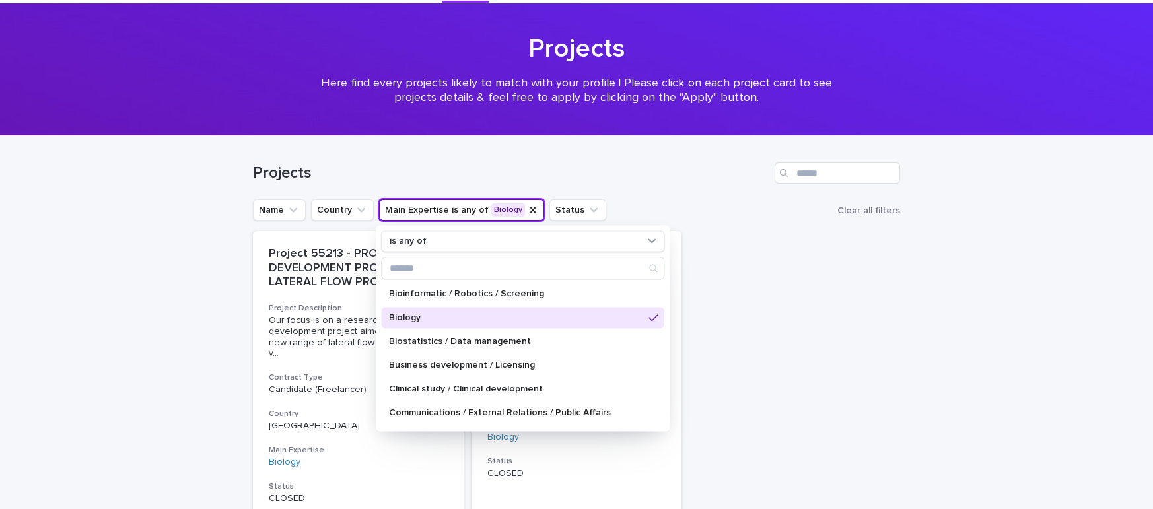
click at [682, 199] on div "Name Country Main Expertise is any of Biology is any of Bioinformatic / Robotic…" at bounding box center [576, 209] width 647 height 21
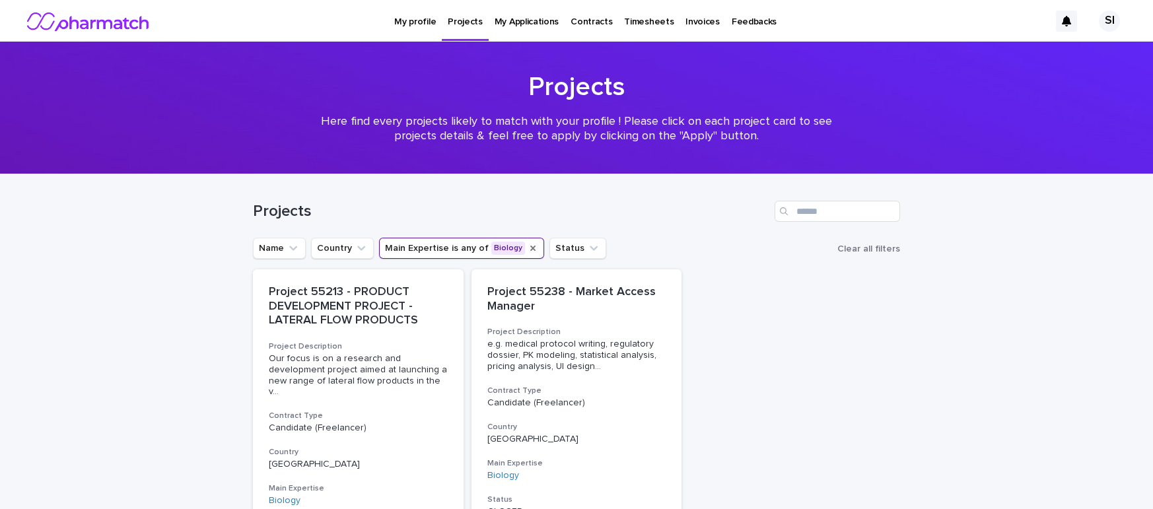
click at [527, 251] on icon "Main Expertise" at bounding box center [532, 248] width 11 height 11
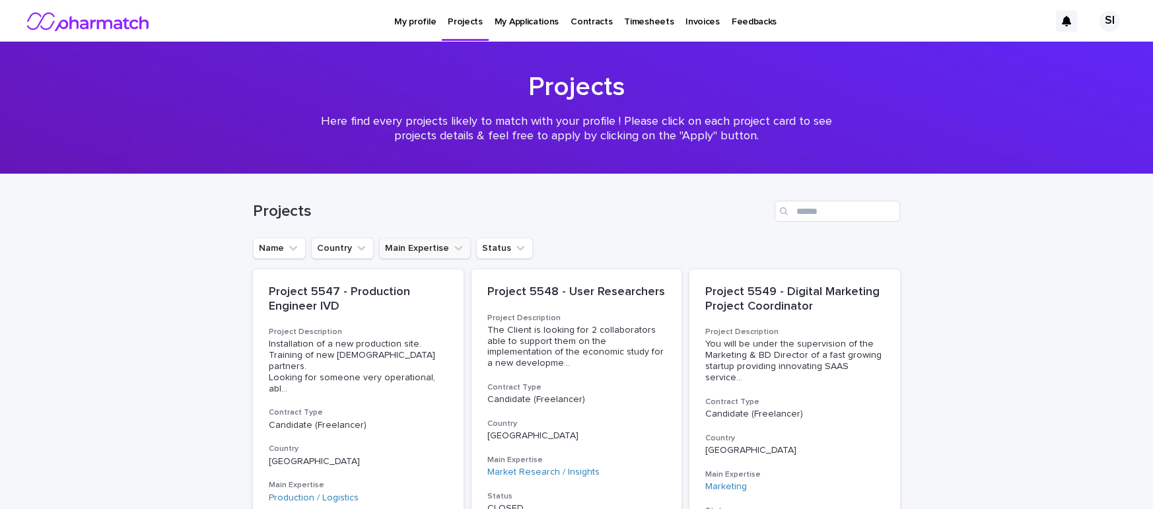
click at [455, 248] on icon "Main Expertise" at bounding box center [458, 248] width 13 height 13
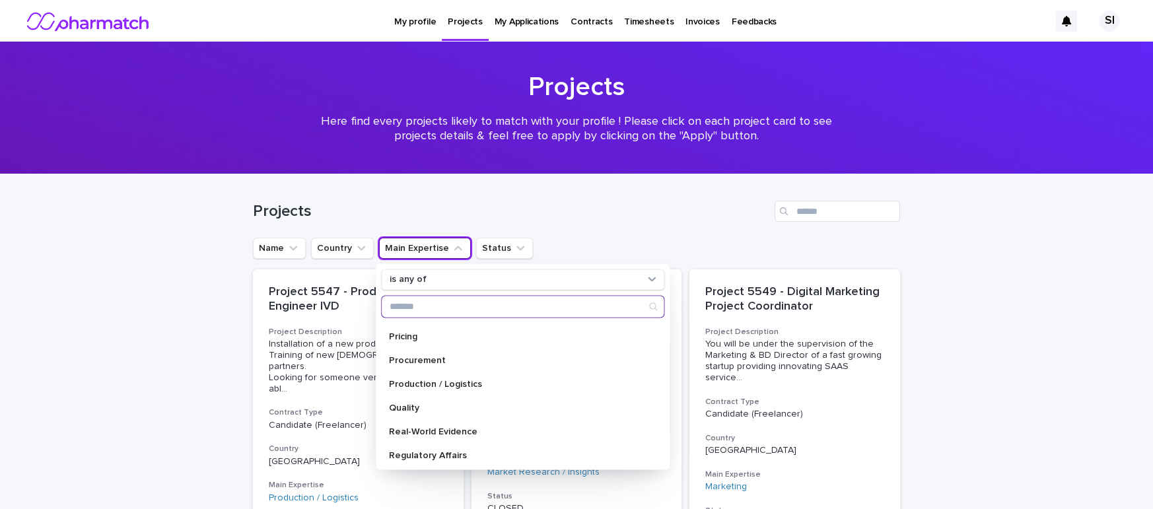
scroll to position [642, 0]
click at [440, 399] on p "Quality" at bounding box center [516, 403] width 254 height 9
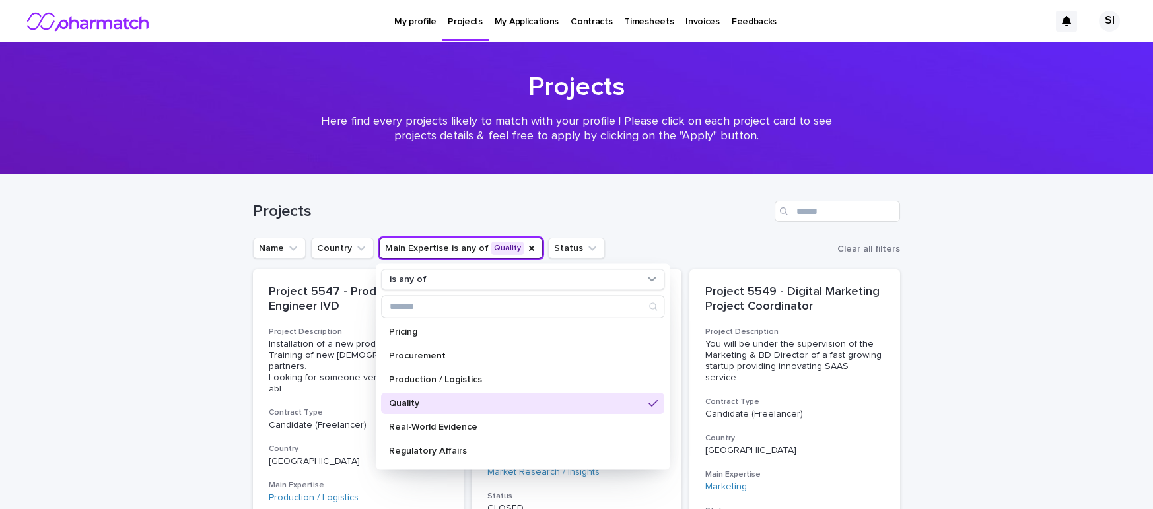
click at [661, 230] on div "Projects" at bounding box center [576, 205] width 647 height 63
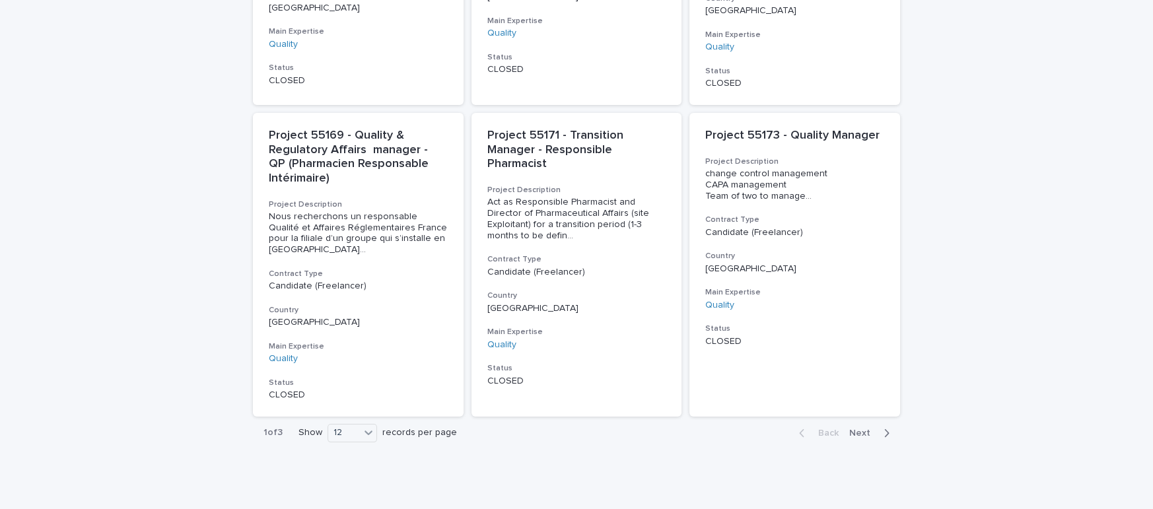
scroll to position [1022, 0]
click at [372, 426] on icon at bounding box center [368, 432] width 13 height 13
click at [342, 464] on div "36" at bounding box center [353, 463] width 48 height 16
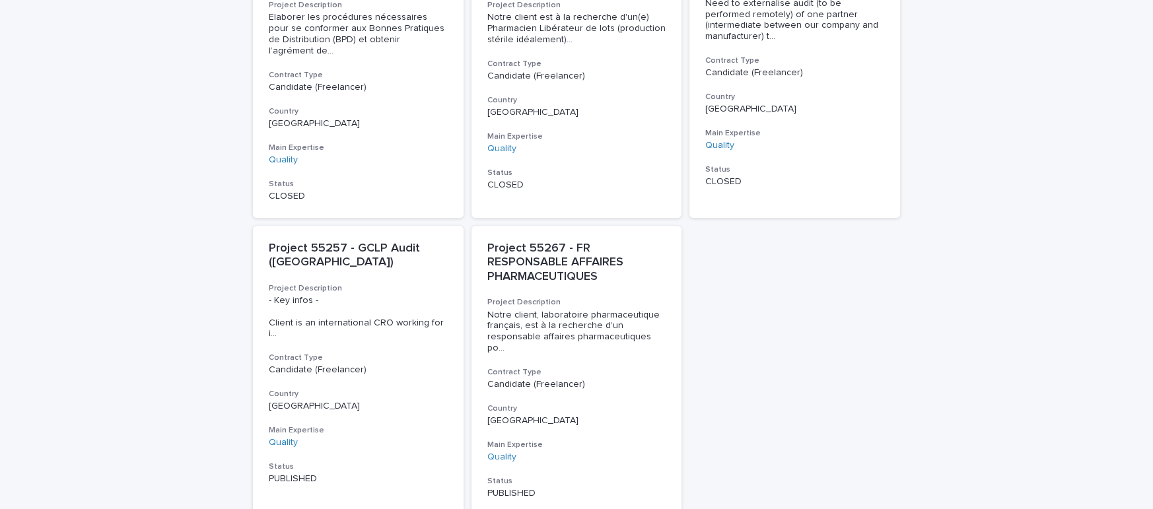
scroll to position [2749, 0]
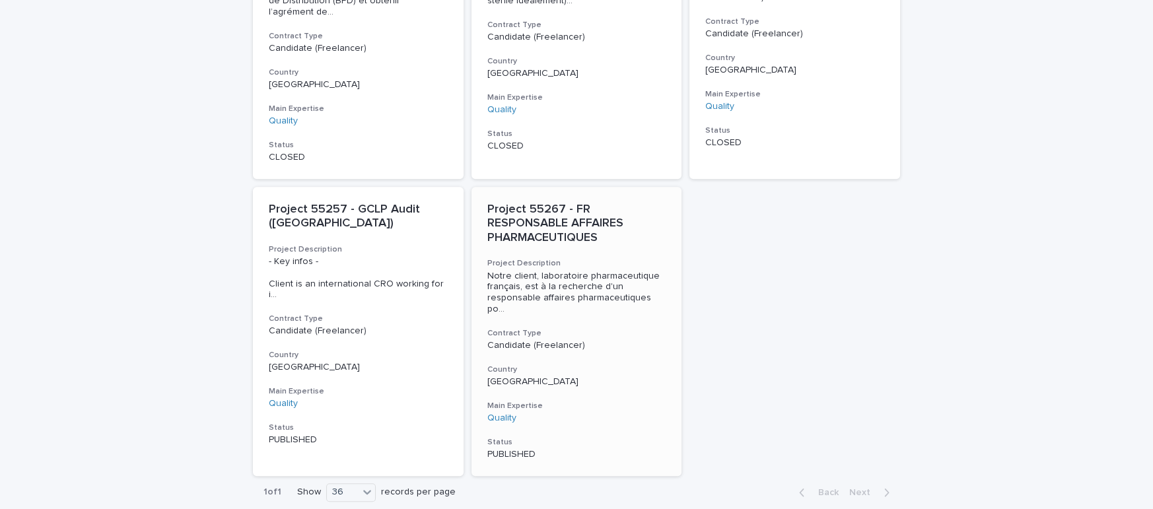
click at [553, 221] on div "Project 55267 - FR RESPONSABLE AFFAIRES PHARMACEUTIQUES Project Description Not…" at bounding box center [576, 331] width 211 height 289
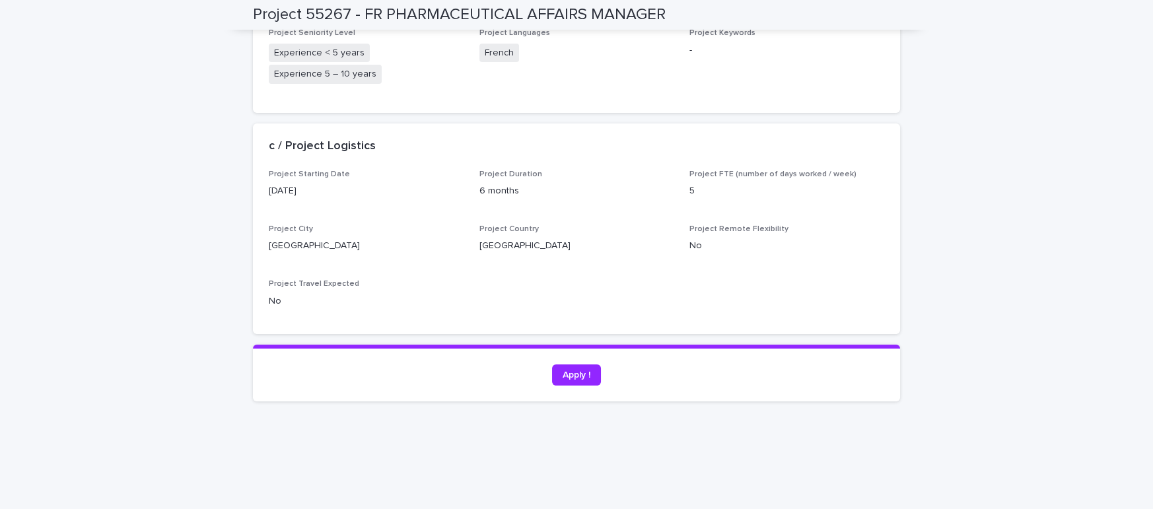
scroll to position [797, 0]
click at [578, 380] on link "Apply !" at bounding box center [576, 374] width 49 height 21
